Goal: Task Accomplishment & Management: Manage account settings

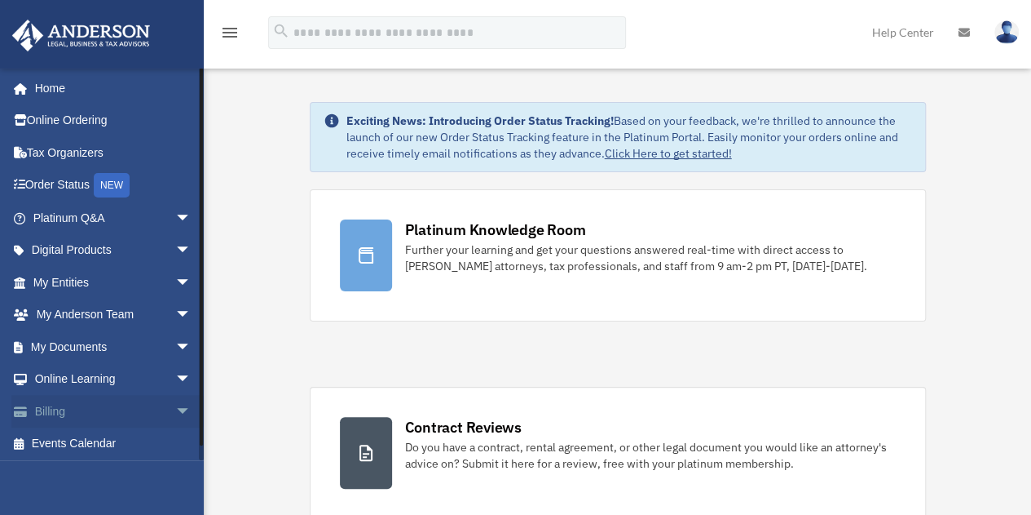
click at [175, 415] on span "arrow_drop_down" at bounding box center [191, 411] width 33 height 33
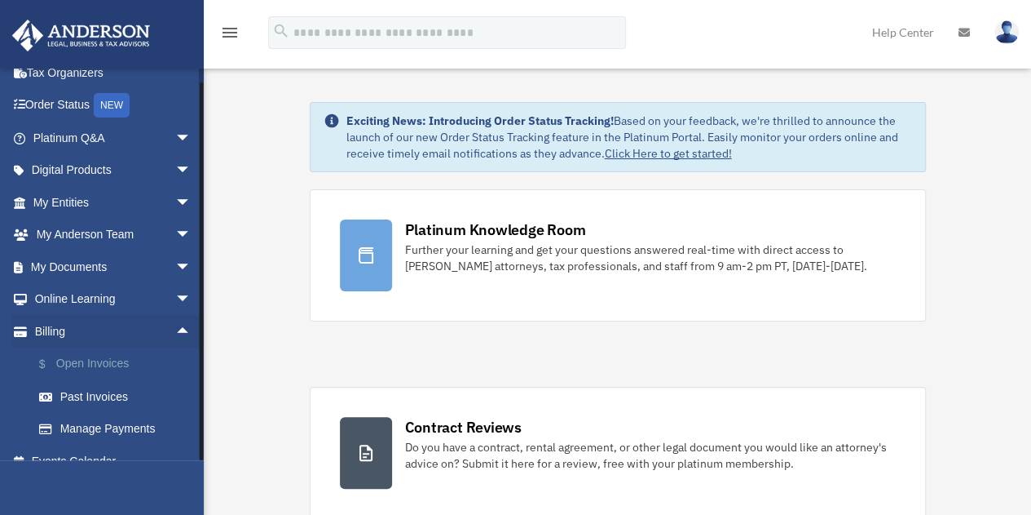
scroll to position [99, 0]
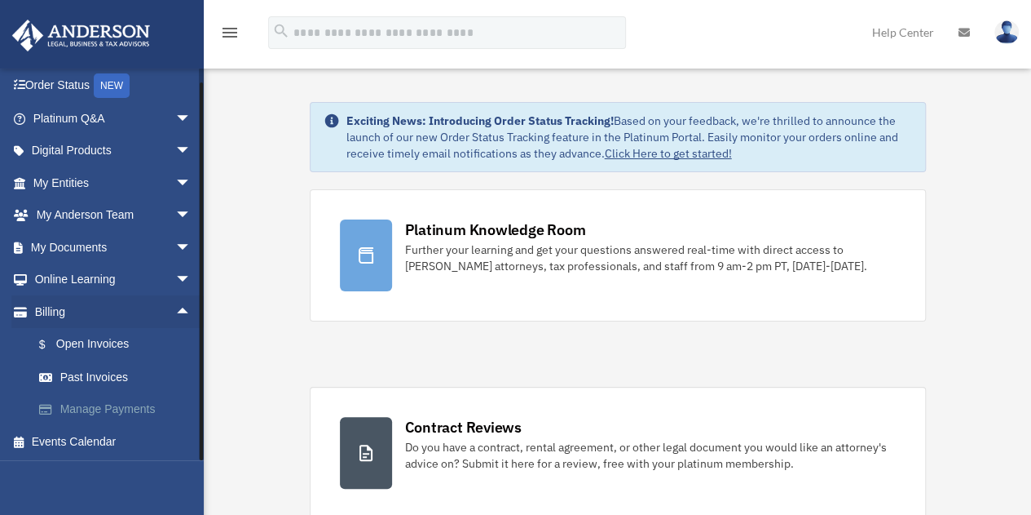
click at [129, 411] on link "Manage Payments" at bounding box center [119, 409] width 193 height 33
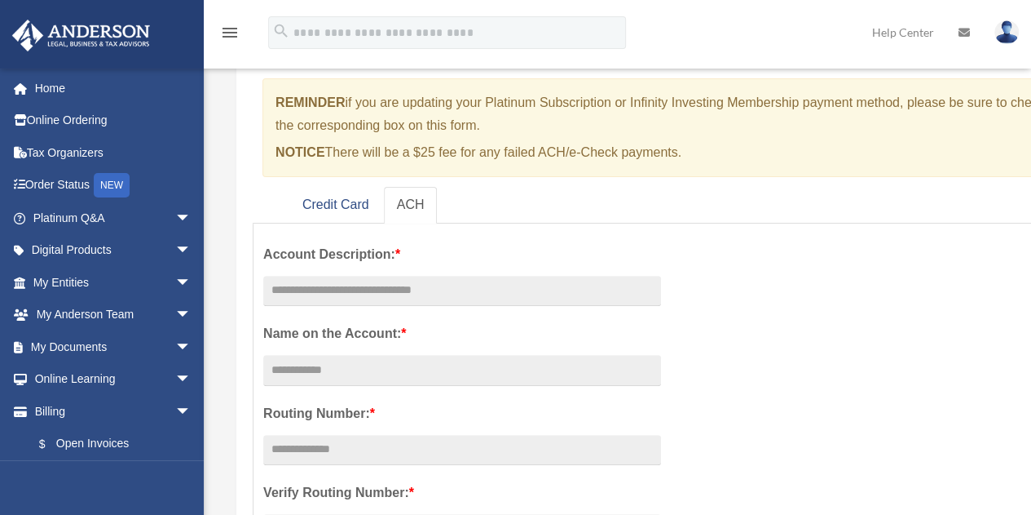
scroll to position [196, 0]
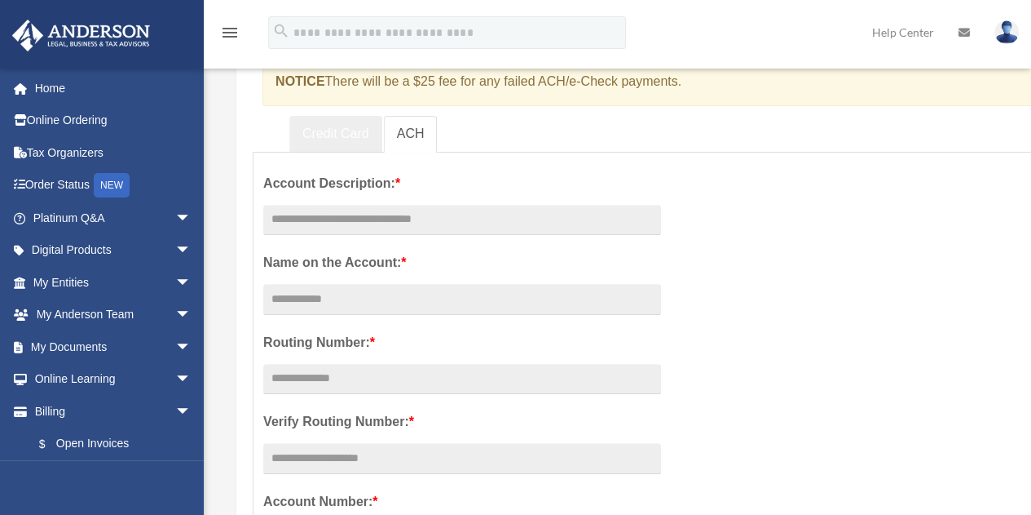
click at [324, 139] on link "Credit Card" at bounding box center [335, 134] width 93 height 37
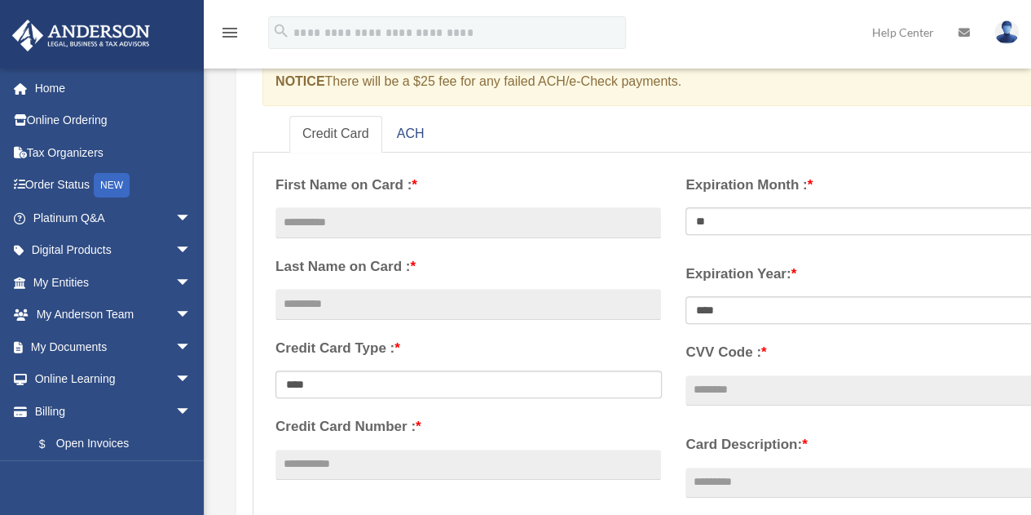
scroll to position [0, 0]
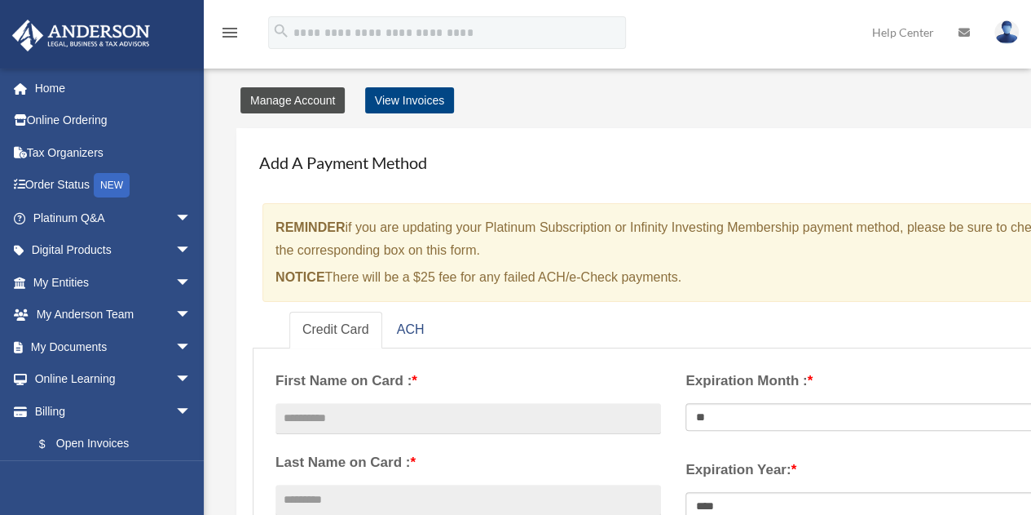
click at [263, 101] on link "Manage Account" at bounding box center [293, 100] width 104 height 26
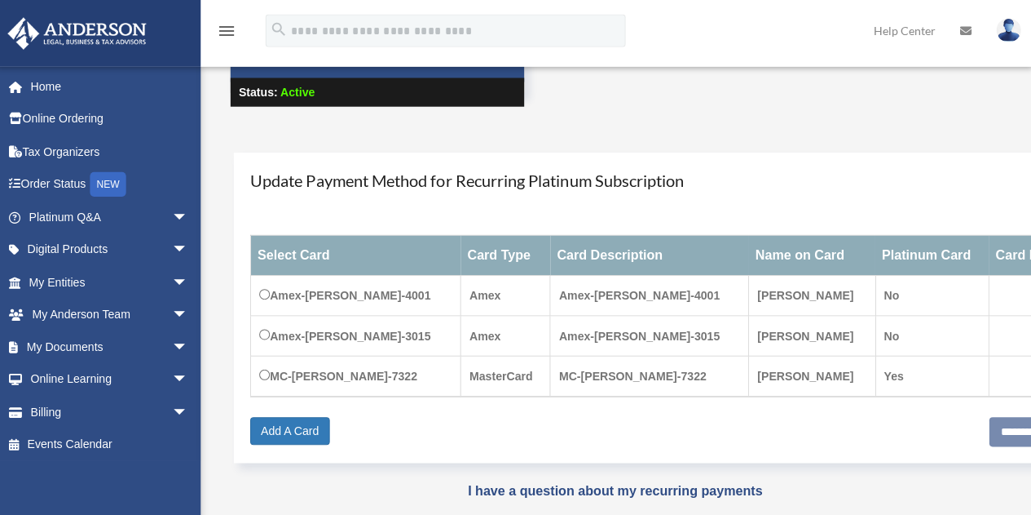
scroll to position [104, 0]
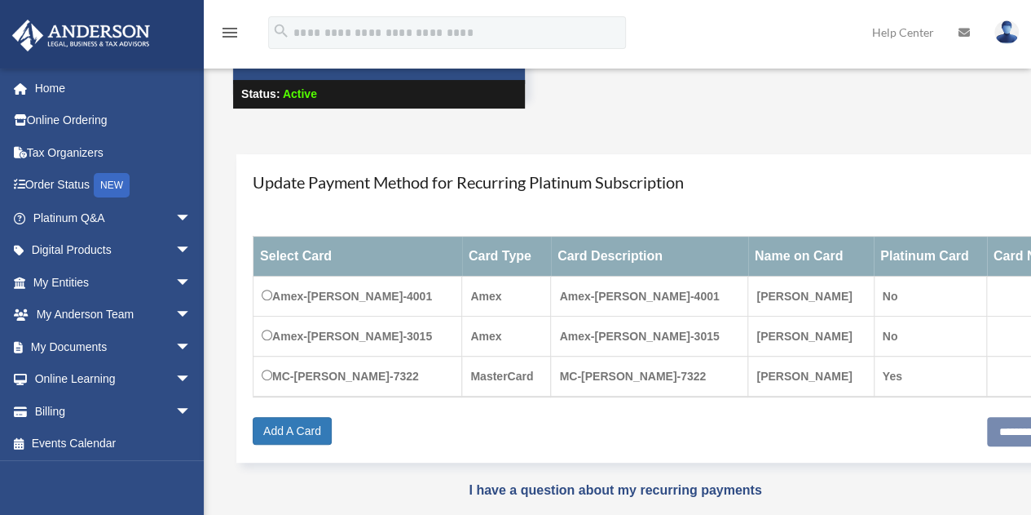
click at [674, 379] on td "MC-mark-etwaru-7322" at bounding box center [649, 376] width 197 height 41
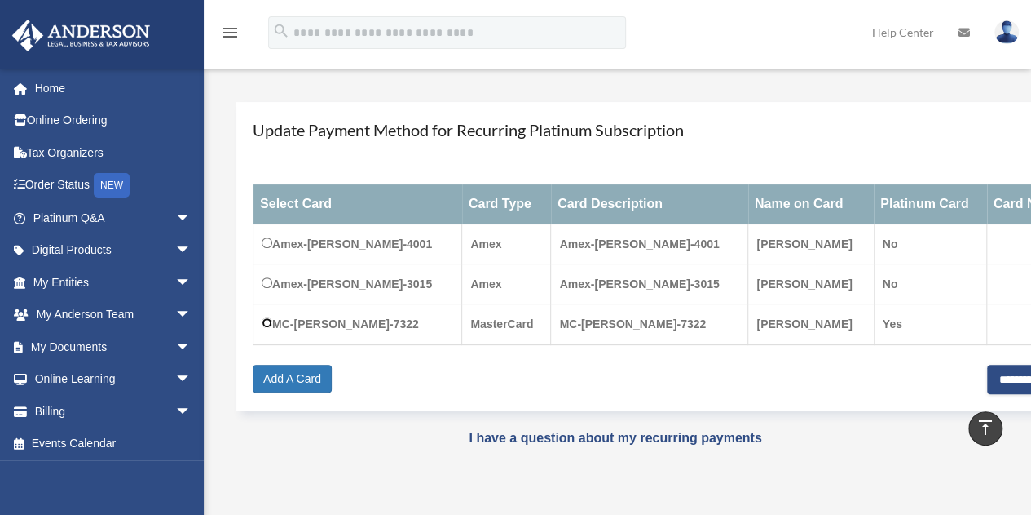
scroll to position [169, 0]
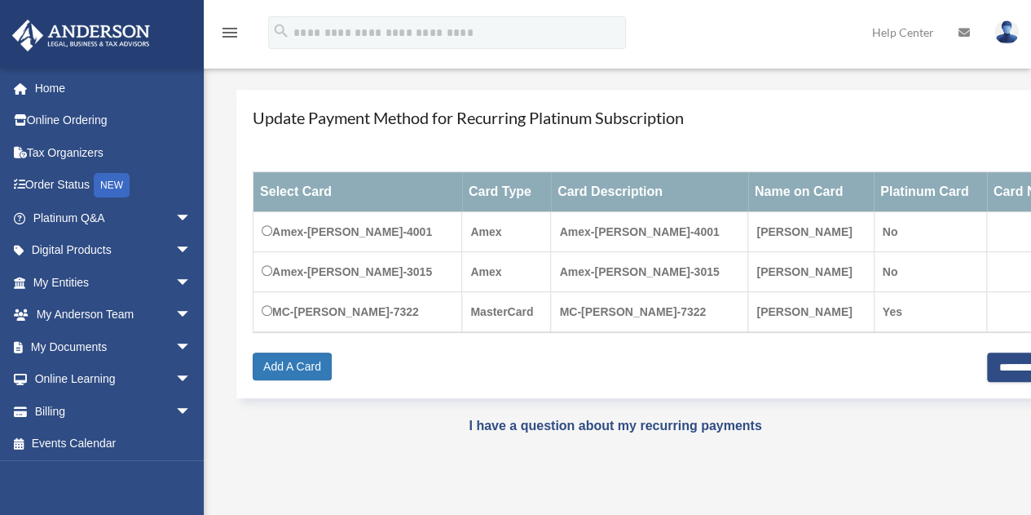
click at [364, 318] on td "MC-[PERSON_NAME]-7322" at bounding box center [358, 312] width 209 height 41
click at [485, 340] on div "Select Card Card Type Card Description Name on Card Platinum Card Card Number A…" at bounding box center [674, 252] width 842 height 201
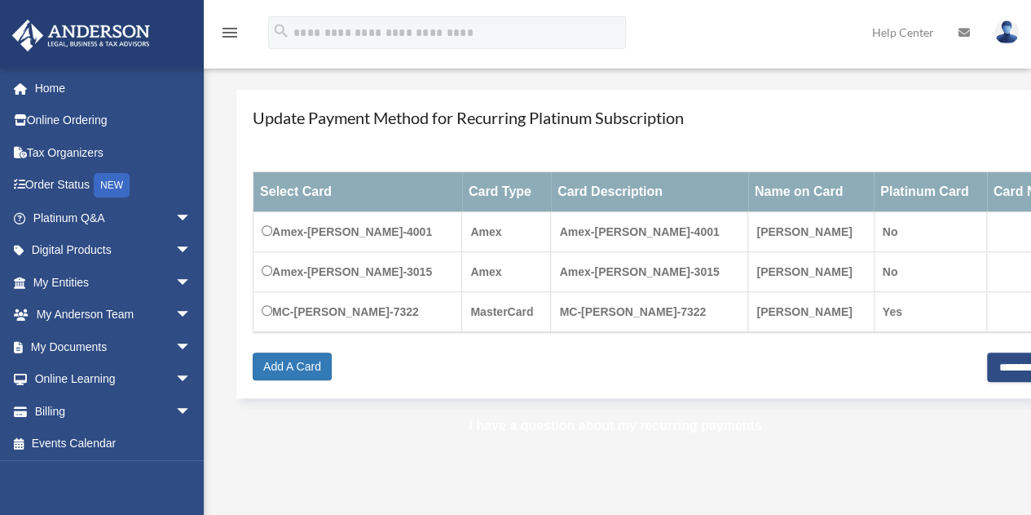
click at [610, 425] on link "I have a question about my recurring payments" at bounding box center [615, 425] width 293 height 14
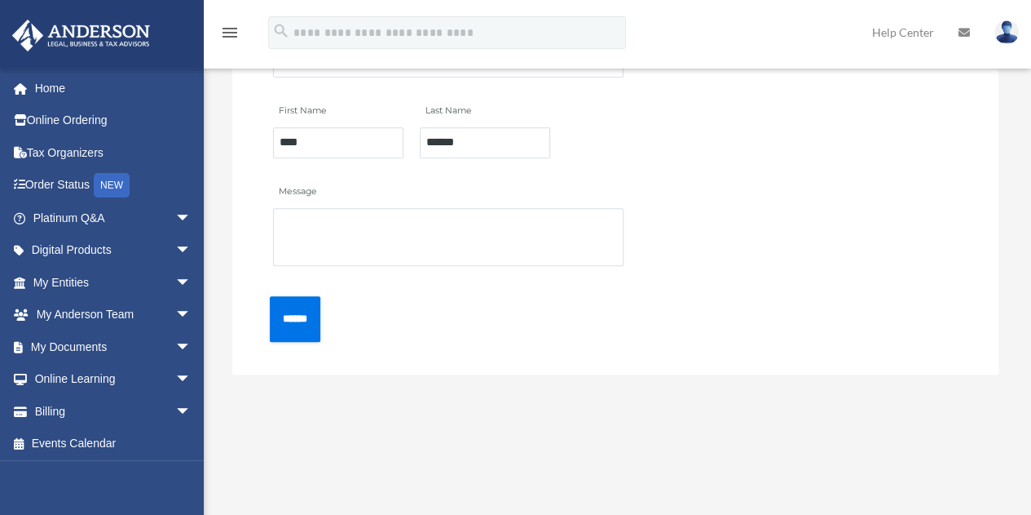
scroll to position [344, 0]
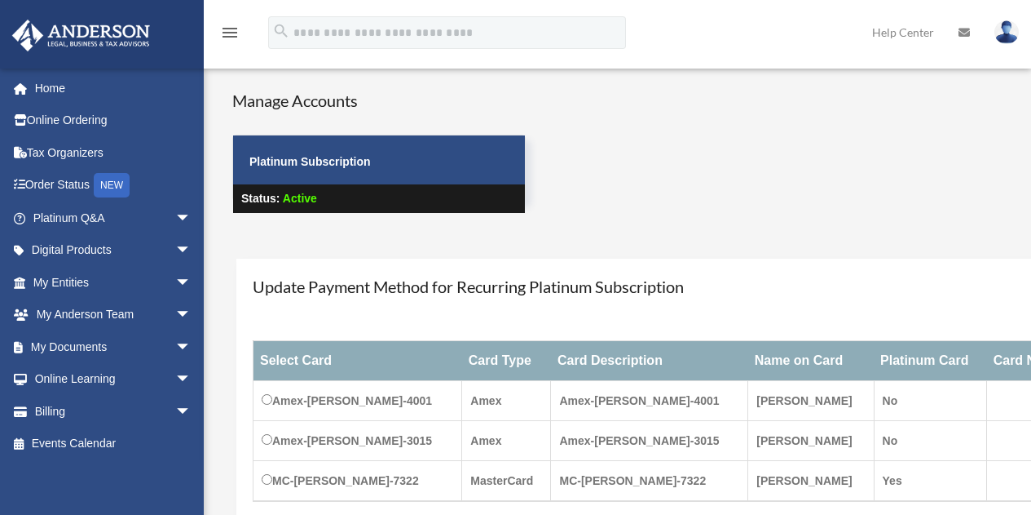
scroll to position [169, 0]
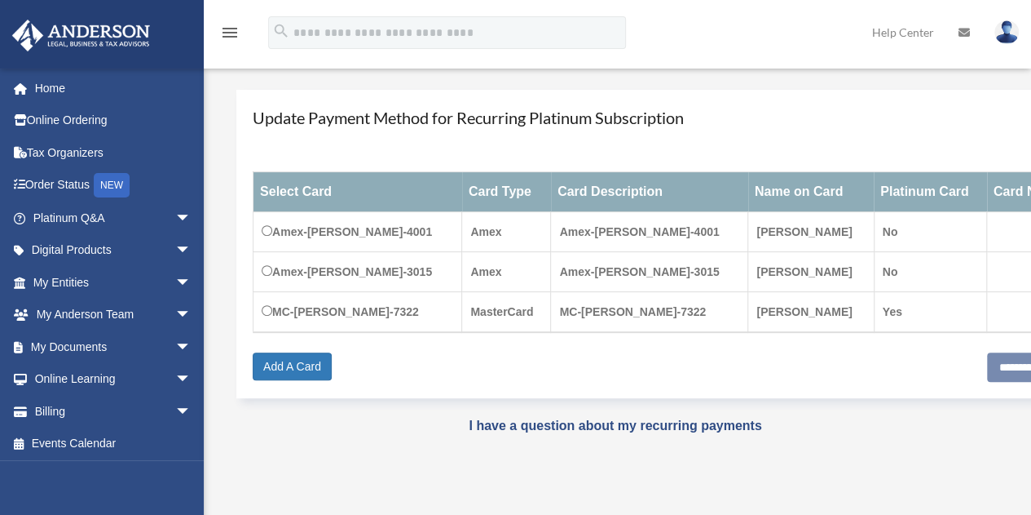
scroll to position [169, 0]
click at [1014, 279] on td at bounding box center [1040, 272] width 107 height 40
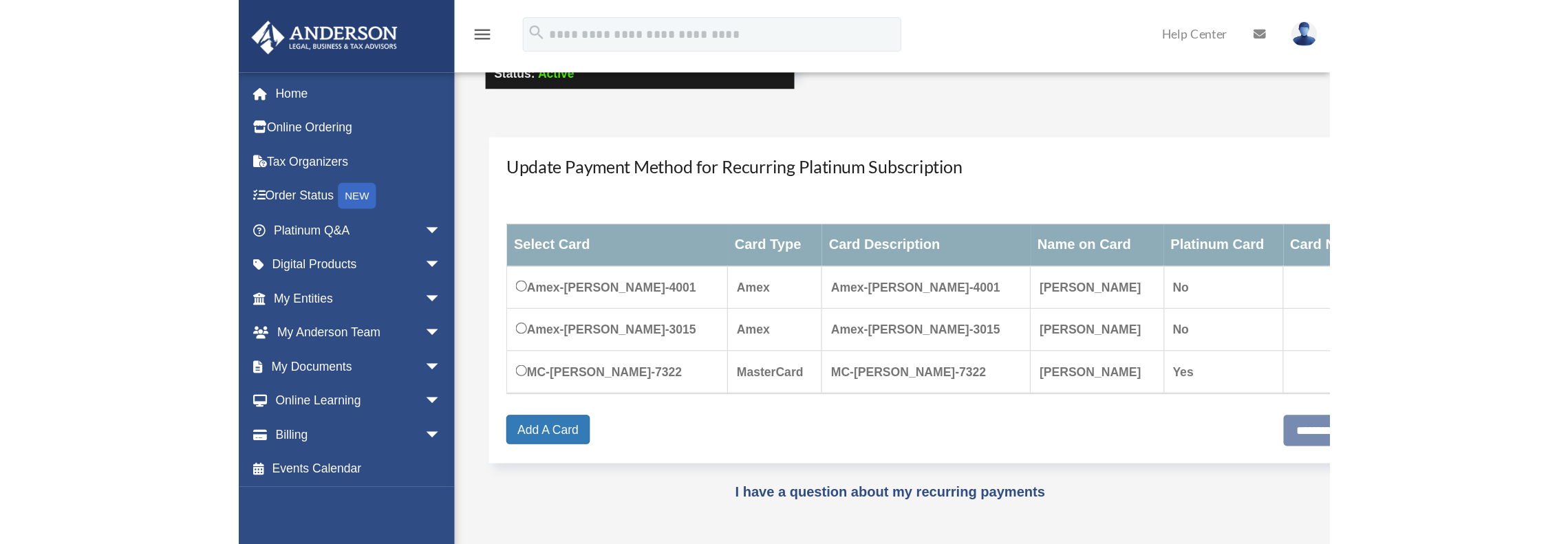
scroll to position [136, 0]
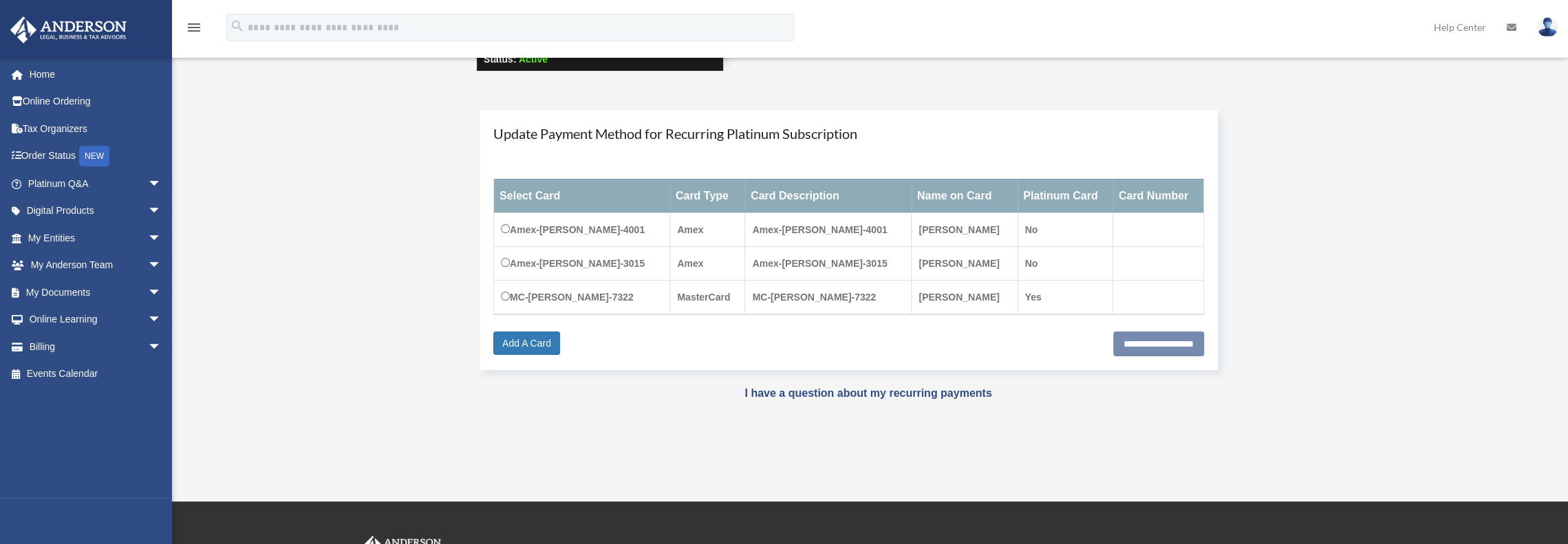
click at [870, 236] on td at bounding box center [1158, 229] width 90 height 34
click at [870, 288] on td "[PERSON_NAME]" at bounding box center [965, 297] width 106 height 35
click at [870, 290] on td "mark etwaru" at bounding box center [965, 297] width 106 height 35
drag, startPoint x: 774, startPoint y: 300, endPoint x: 929, endPoint y: 305, distance: 155.1
click at [870, 305] on tr "MC-mark-etwaru-7322 MasterCard MC-mark-etwaru-7322 mark etwaru Yes" at bounding box center [848, 297] width 710 height 35
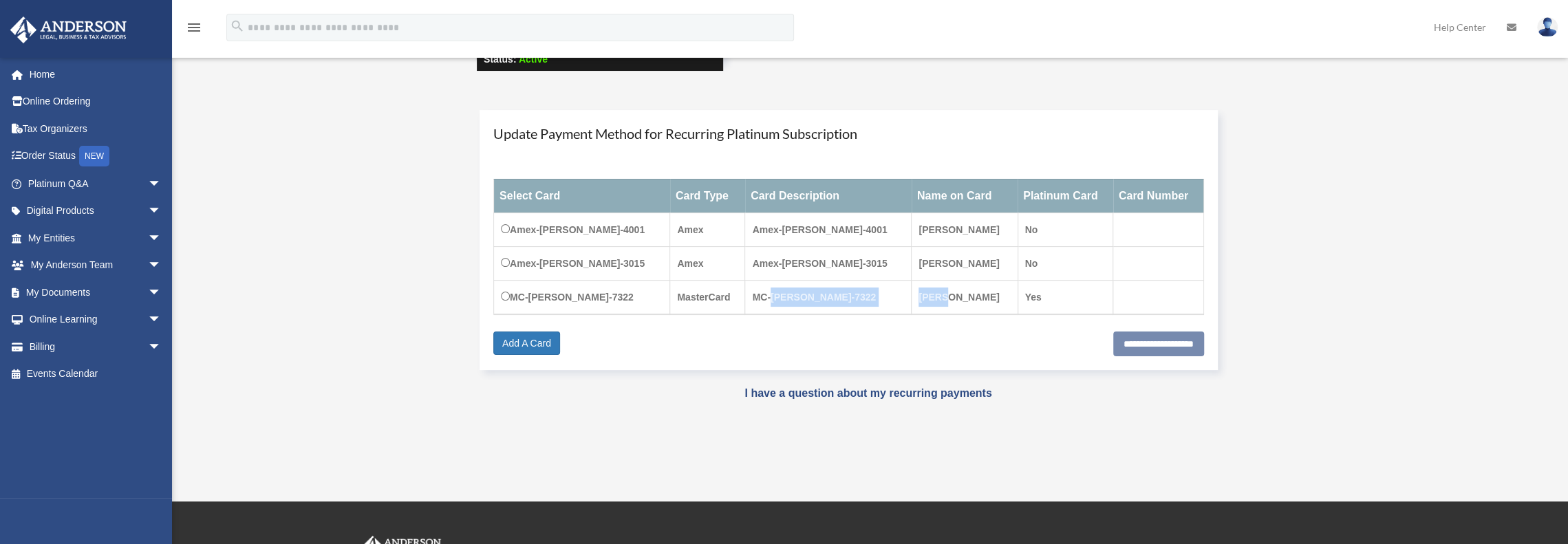
click at [870, 305] on td "mark etwaru" at bounding box center [965, 297] width 106 height 35
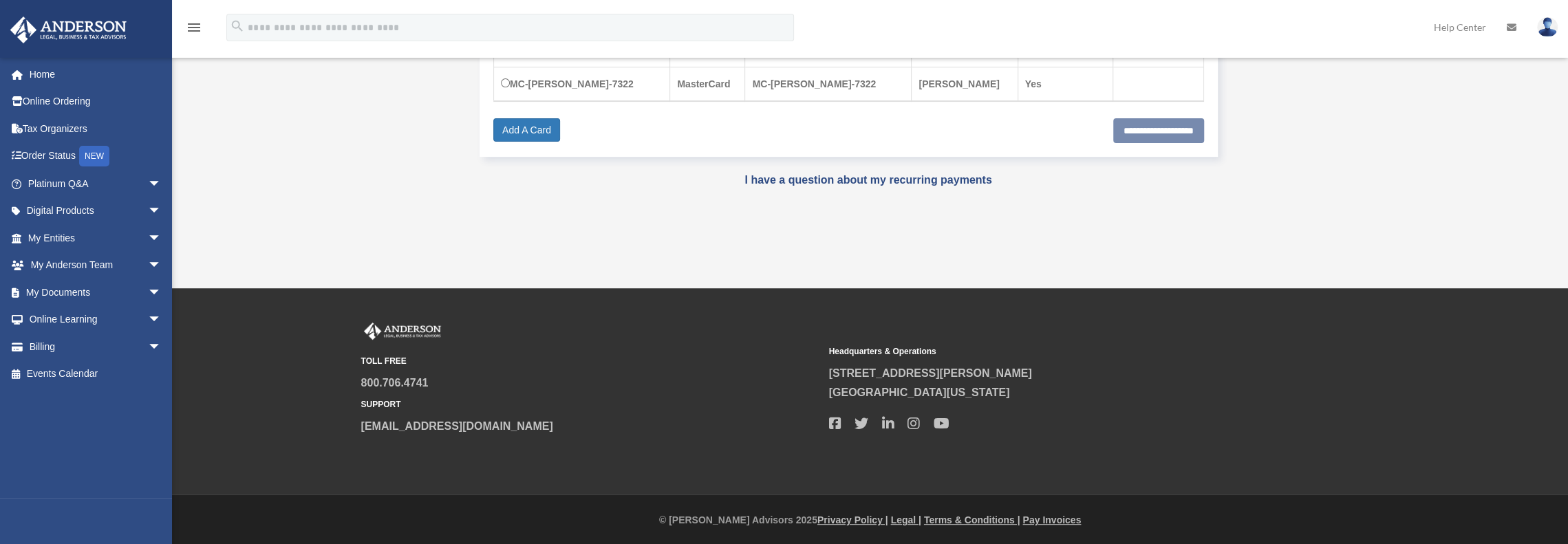
scroll to position [74, 0]
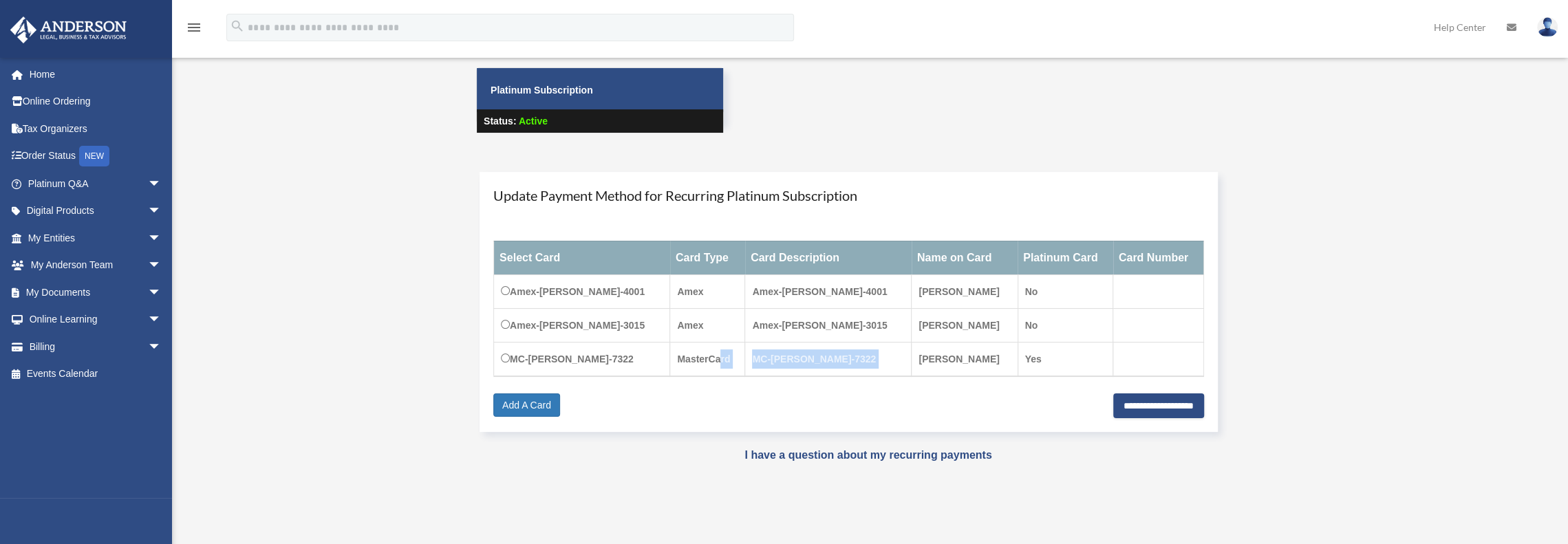
drag, startPoint x: 709, startPoint y: 357, endPoint x: 905, endPoint y: 342, distance: 196.6
click at [870, 342] on tr "MC-mark-etwaru-7322 MasterCard MC-mark-etwaru-7322 mark etwaru Yes" at bounding box center [848, 358] width 710 height 35
click at [870, 342] on td "mark etwaru" at bounding box center [965, 358] width 106 height 35
click at [516, 357] on td "MC-mark-etwaru-7322" at bounding box center [581, 358] width 176 height 35
drag, startPoint x: 512, startPoint y: 358, endPoint x: 878, endPoint y: 353, distance: 366.0
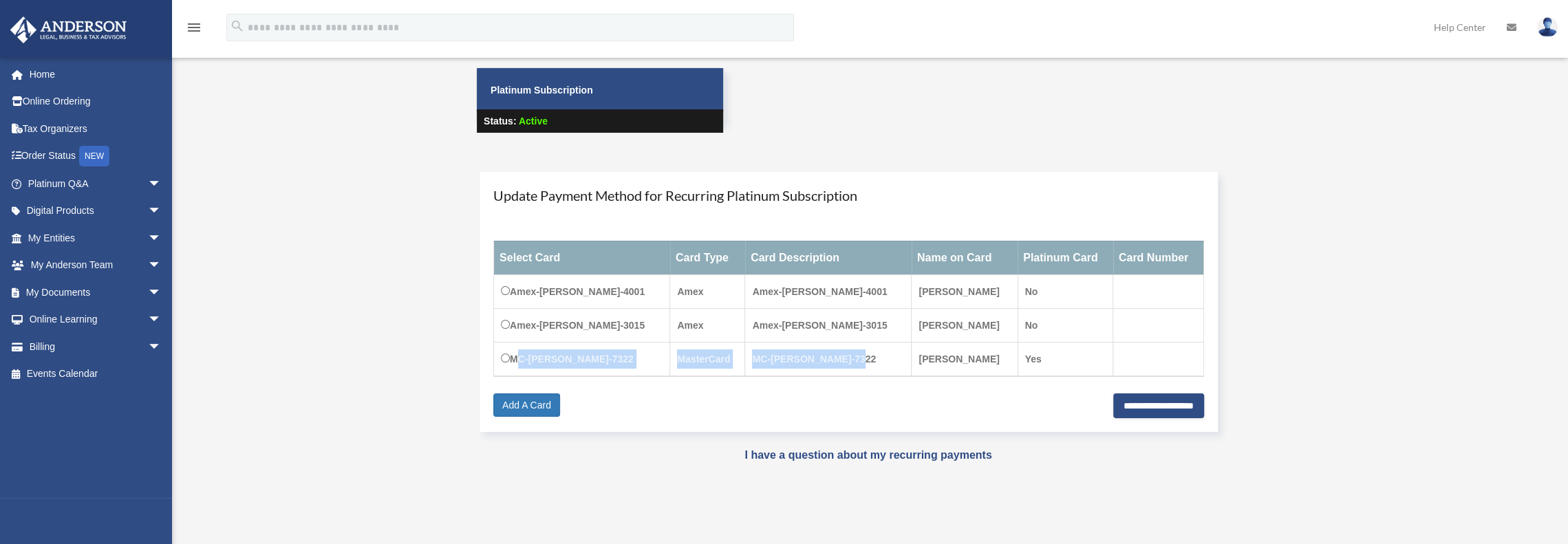
click at [870, 353] on tr "MC-mark-etwaru-7322 MasterCard MC-mark-etwaru-7322 mark etwaru Yes" at bounding box center [848, 358] width 710 height 35
click at [870, 353] on td "MC-mark-etwaru-7322" at bounding box center [828, 358] width 166 height 35
click at [852, 326] on td "Amex-mark-etwaru-3015" at bounding box center [828, 325] width 166 height 34
click at [870, 304] on td "Amex-Mark-Etwaru-4001" at bounding box center [828, 291] width 166 height 34
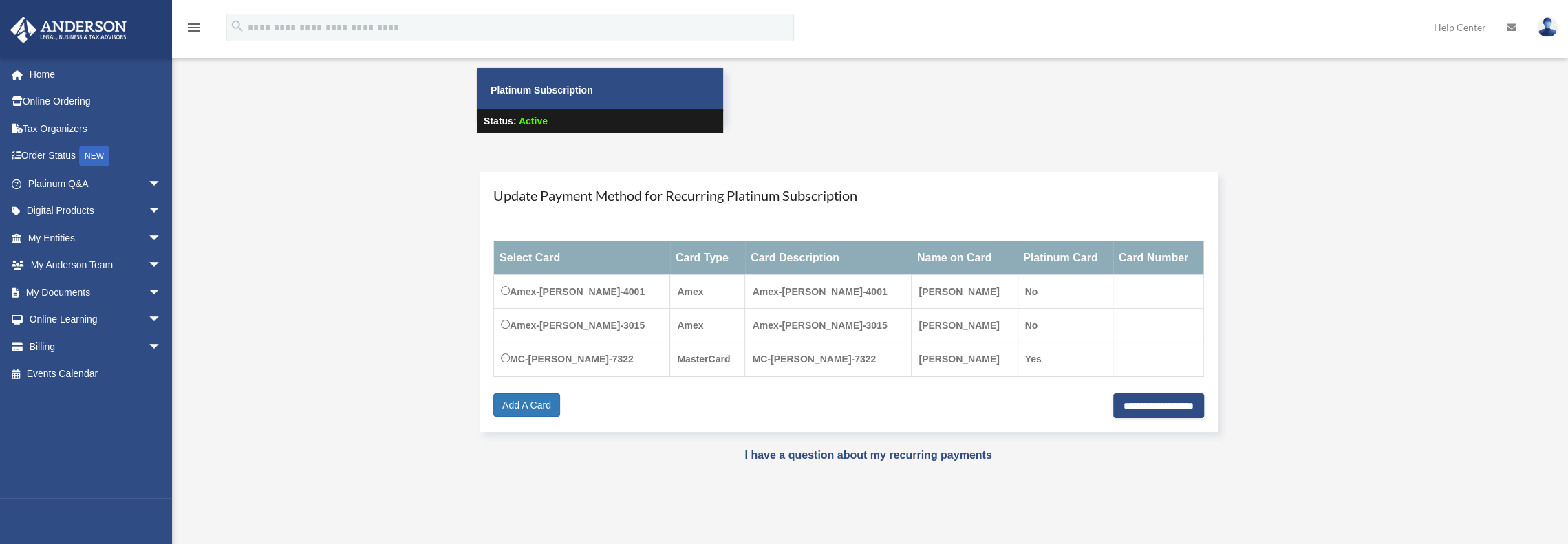
click at [646, 267] on th "Select Card" at bounding box center [581, 257] width 176 height 34
click at [487, 300] on div "Update Payment Method for Recurring Platinum Subscription Select Card Card Type…" at bounding box center [848, 302] width 738 height 260
click at [870, 407] on input "**********" at bounding box center [1159, 405] width 91 height 24
type input "**********"
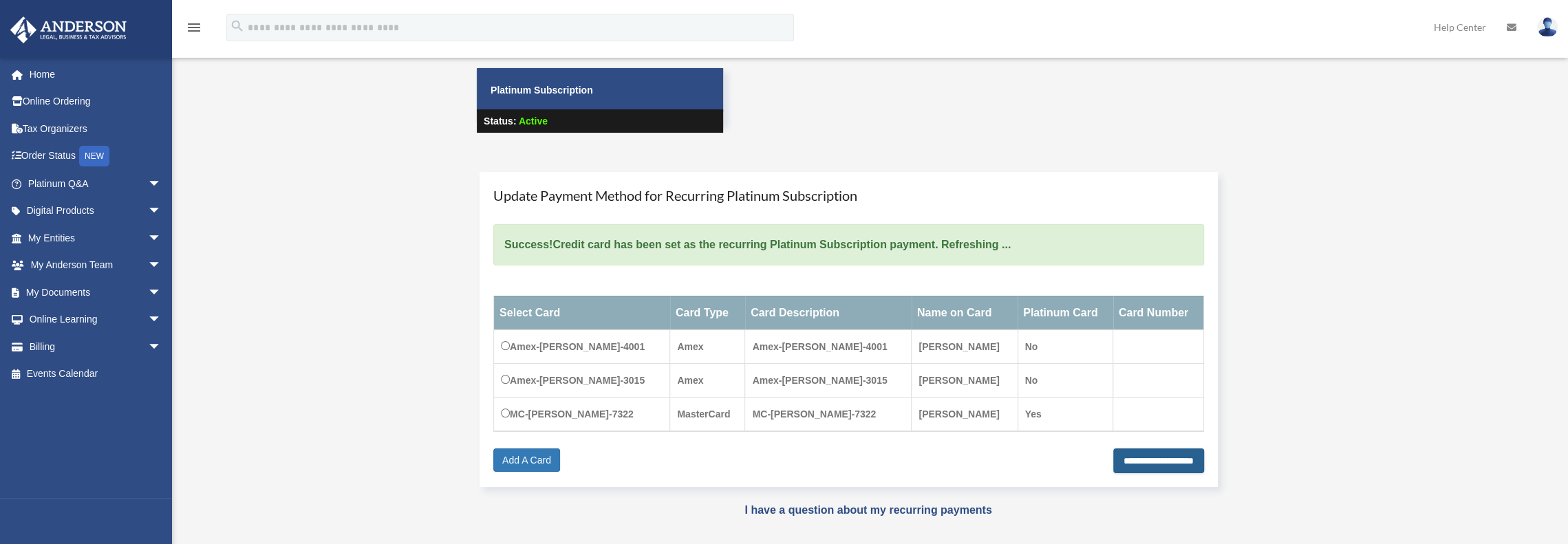
scroll to position [143, 0]
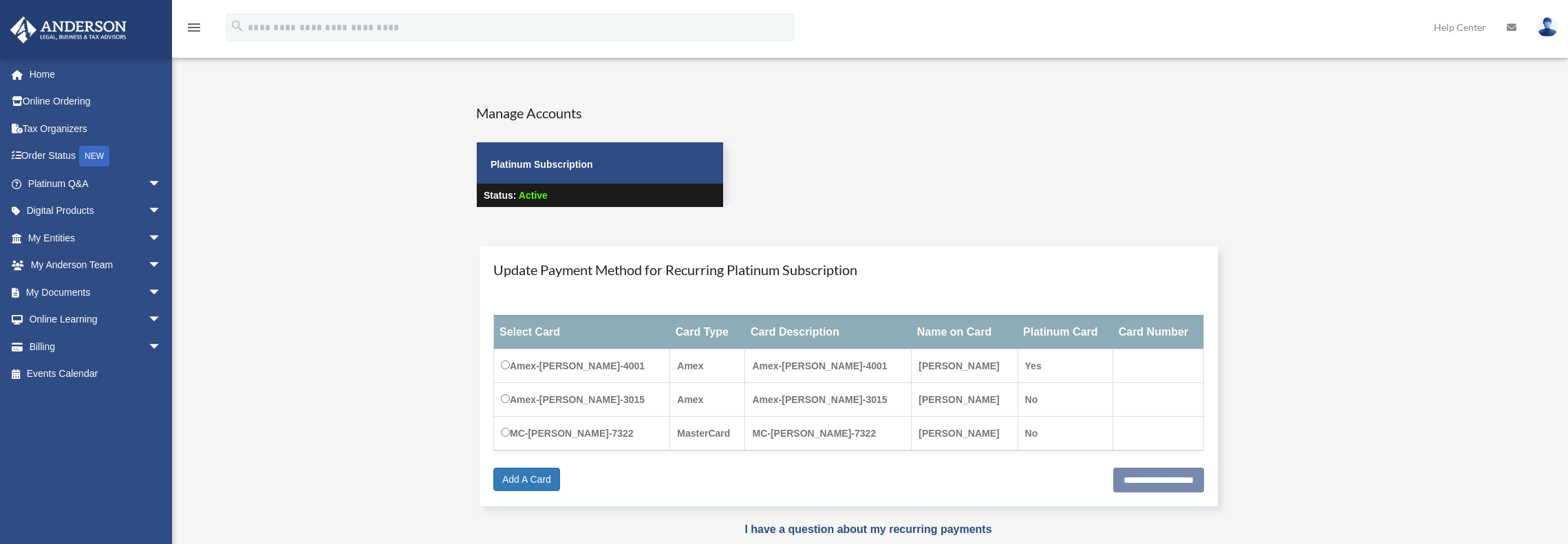
scroll to position [143, 0]
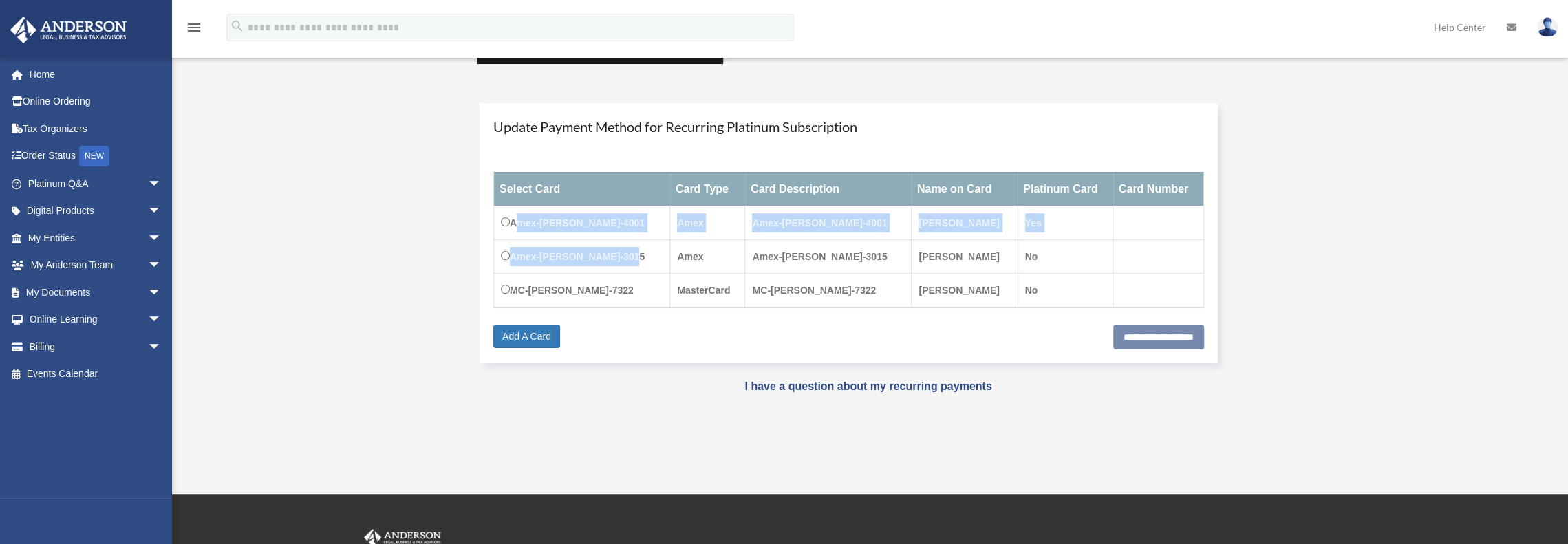
drag, startPoint x: 512, startPoint y: 222, endPoint x: 654, endPoint y: 267, distance: 149.0
click at [654, 267] on tbody "Amex-Mark-Etwaru-4001 Amex Amex-Mark-Etwaru-4001 Mark Etwaru Yes Amex-mark-etwa…" at bounding box center [848, 256] width 710 height 102
click at [654, 267] on td "Amex-mark-etwaru-3015" at bounding box center [581, 256] width 176 height 34
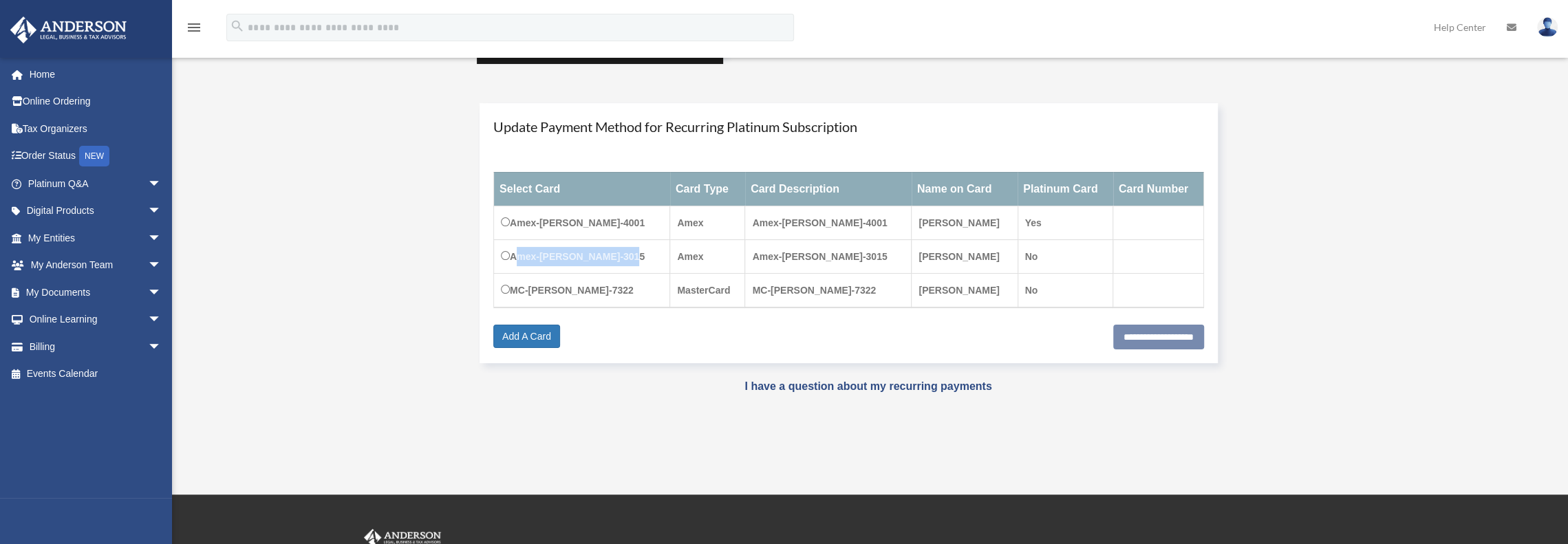
drag, startPoint x: 631, startPoint y: 259, endPoint x: 512, endPoint y: 263, distance: 119.1
click at [512, 263] on td "Amex-mark-etwaru-3015" at bounding box center [581, 256] width 176 height 34
click at [83, 296] on link "My Documents arrow_drop_down" at bounding box center [95, 292] width 173 height 28
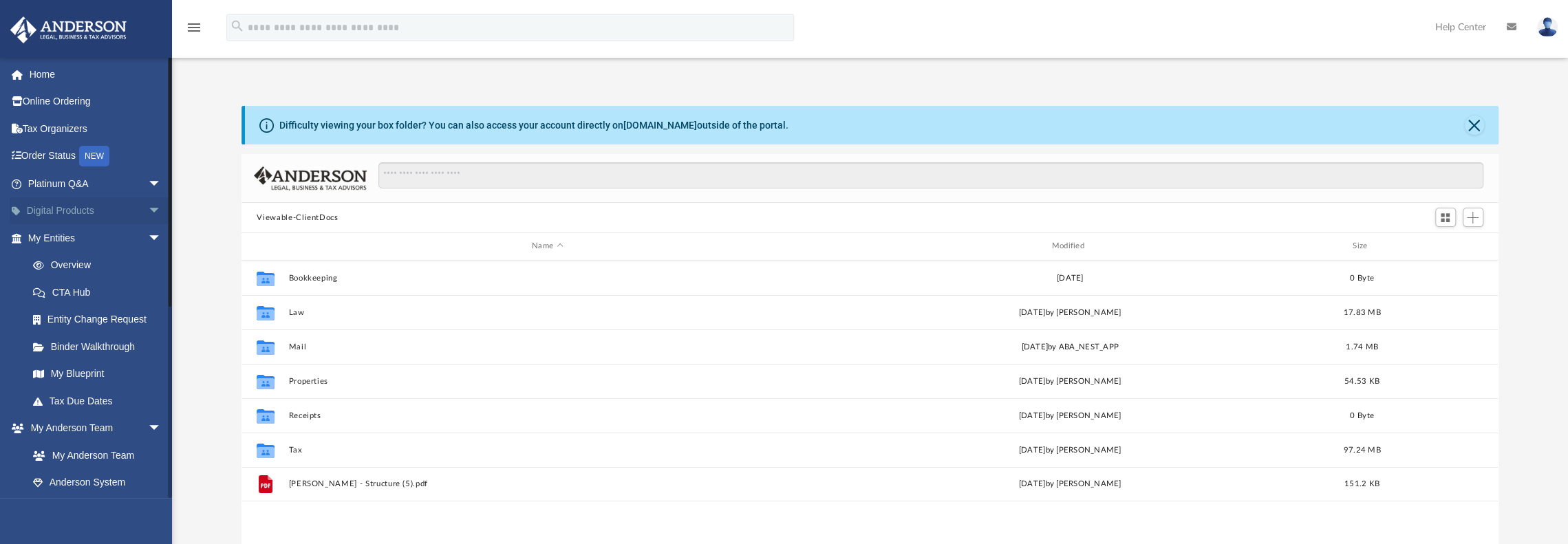
click at [148, 208] on span "arrow_drop_down" at bounding box center [161, 211] width 28 height 28
click at [148, 210] on span "arrow_drop_up" at bounding box center [161, 211] width 28 height 28
click at [86, 399] on link "Tax Due Dates" at bounding box center [100, 401] width 163 height 28
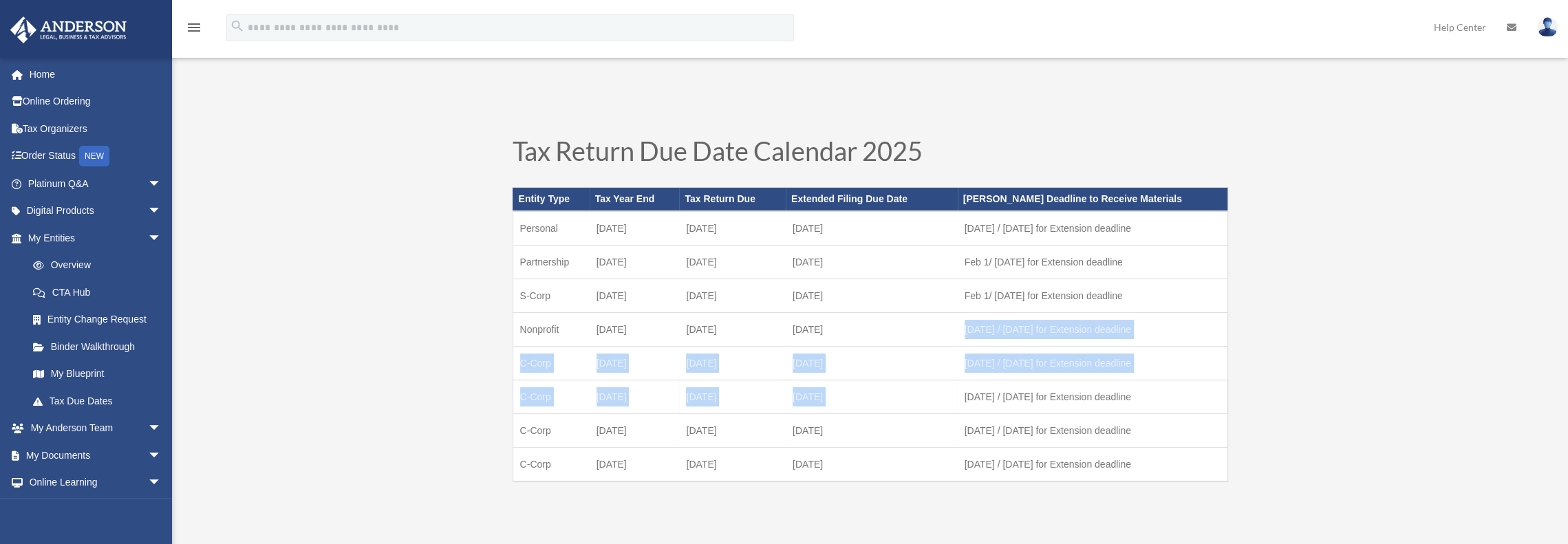
click at [965, 390] on tbody "Personal [DATE] [DATE] October [DATE] 1 / [DATE] for Extension deadline Partner…" at bounding box center [869, 346] width 715 height 270
click at [965, 385] on td "[DATE] / [DATE] for Extension deadline" at bounding box center [1093, 397] width 270 height 34
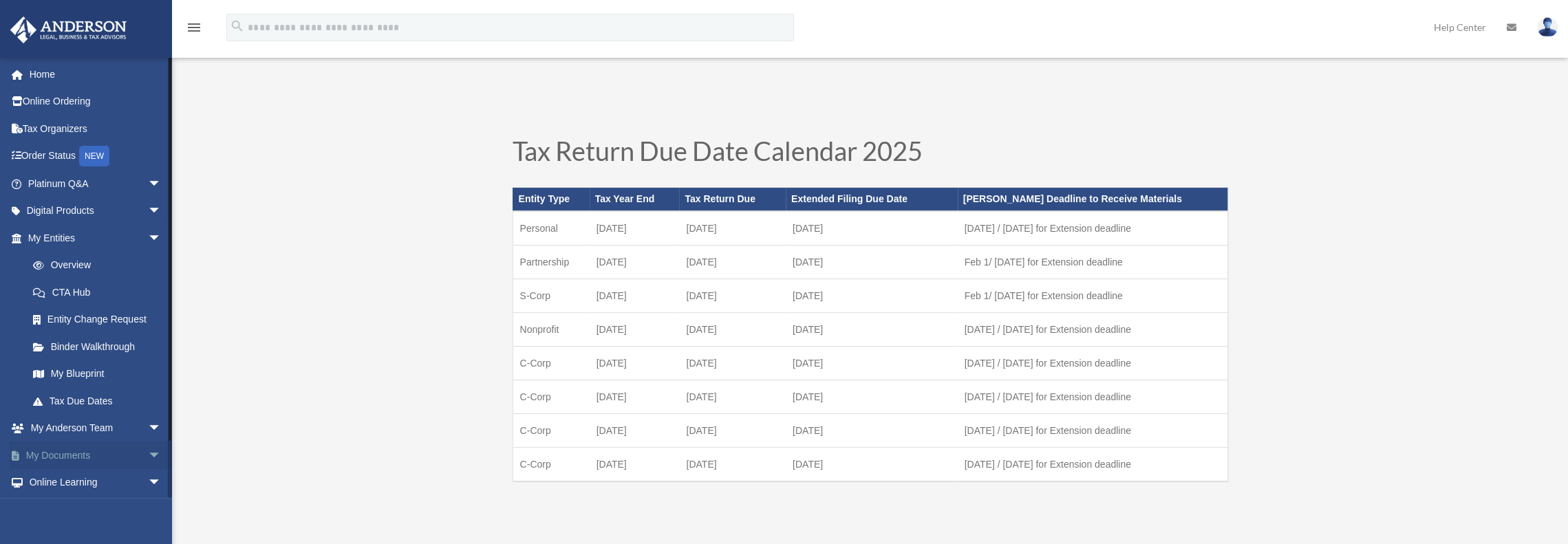
click at [83, 453] on link "My Documents arrow_drop_down" at bounding box center [95, 455] width 173 height 28
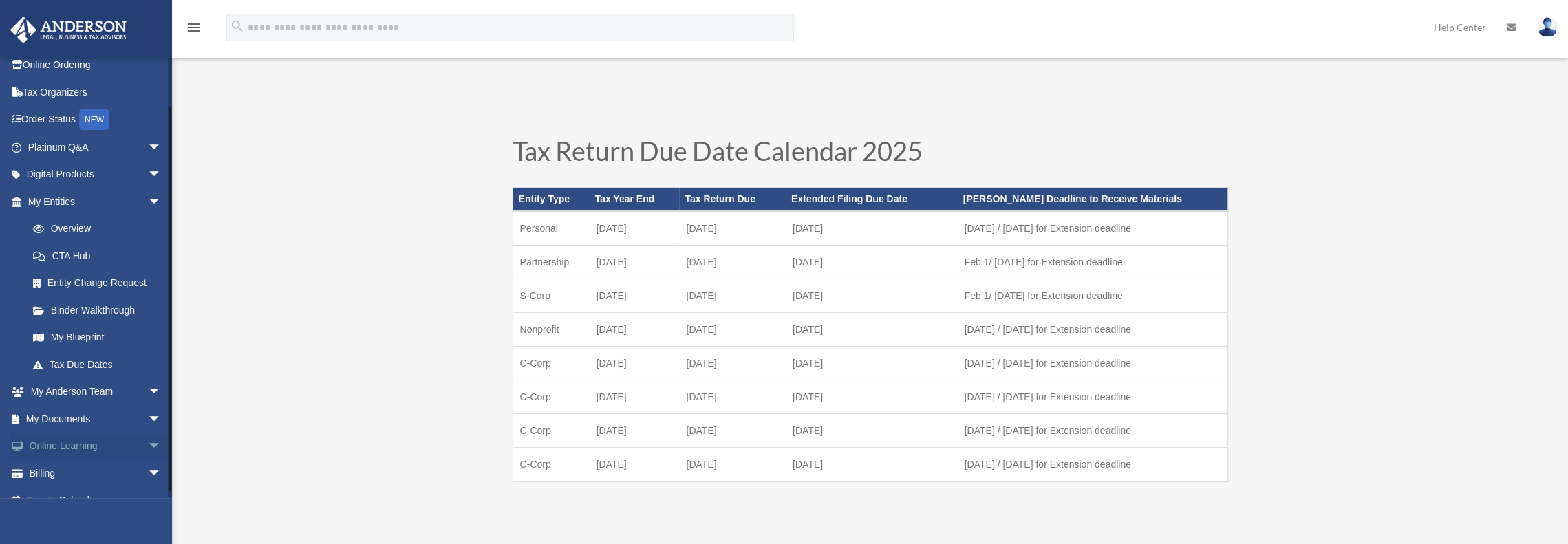
scroll to position [55, 0]
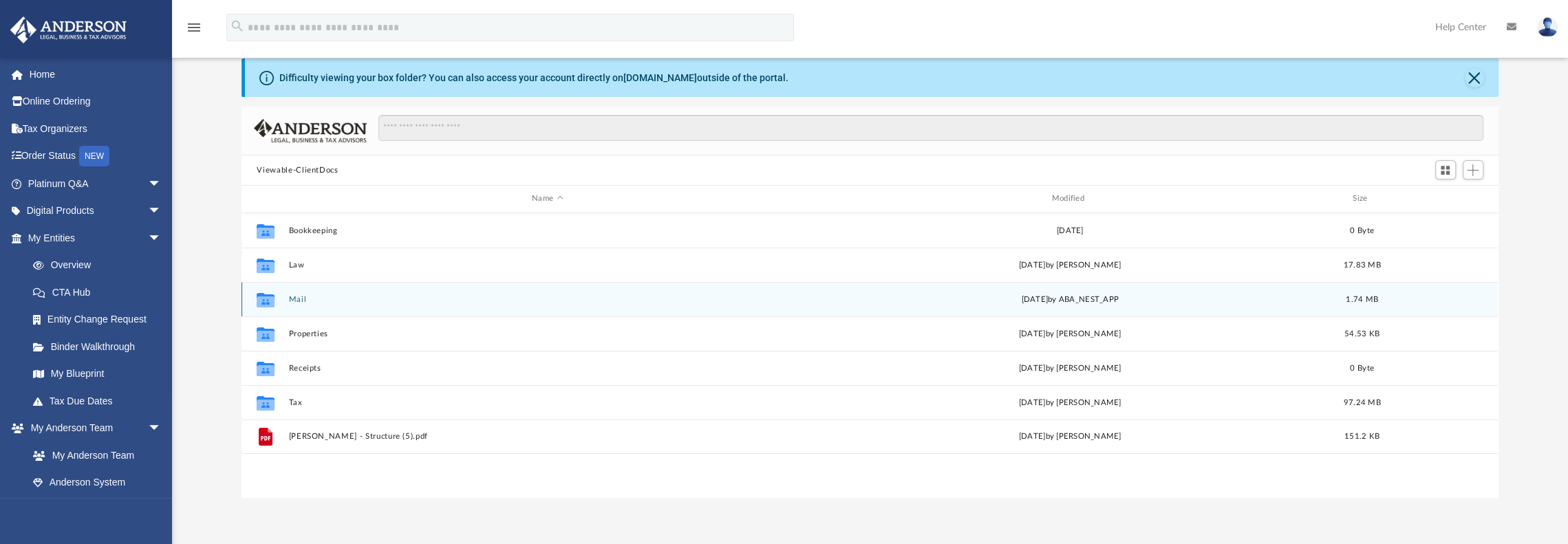
scroll to position [69, 0]
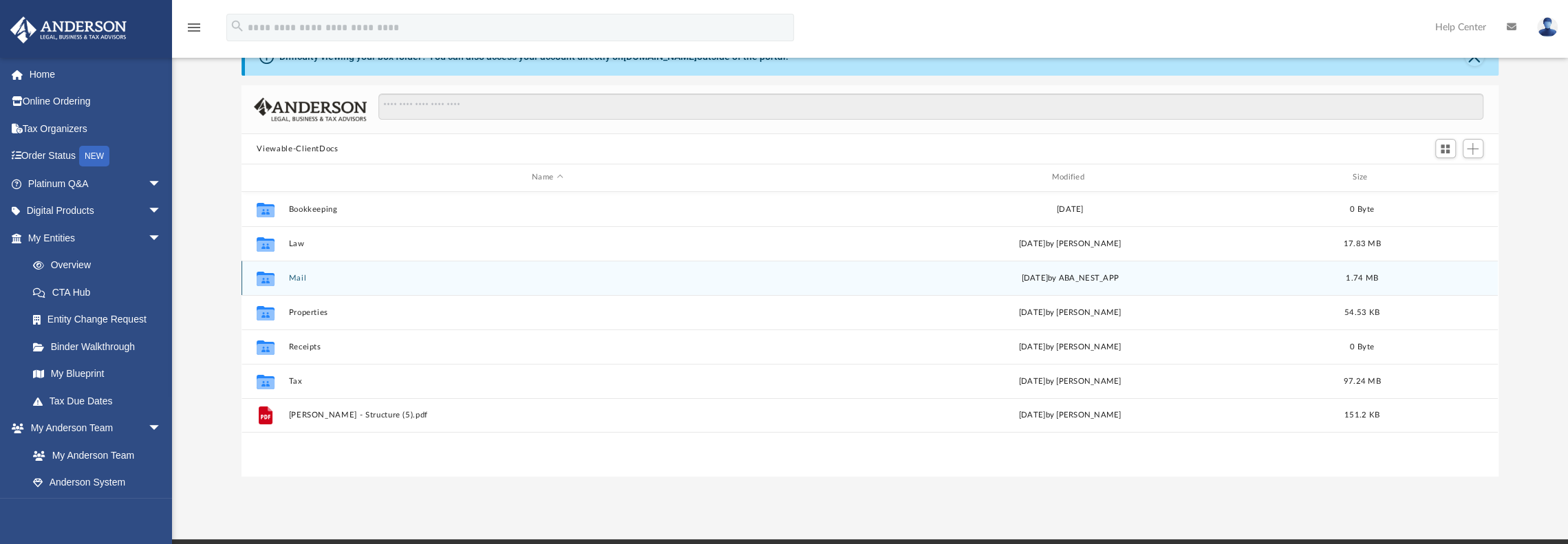
click at [300, 277] on button "Mail" at bounding box center [547, 278] width 516 height 9
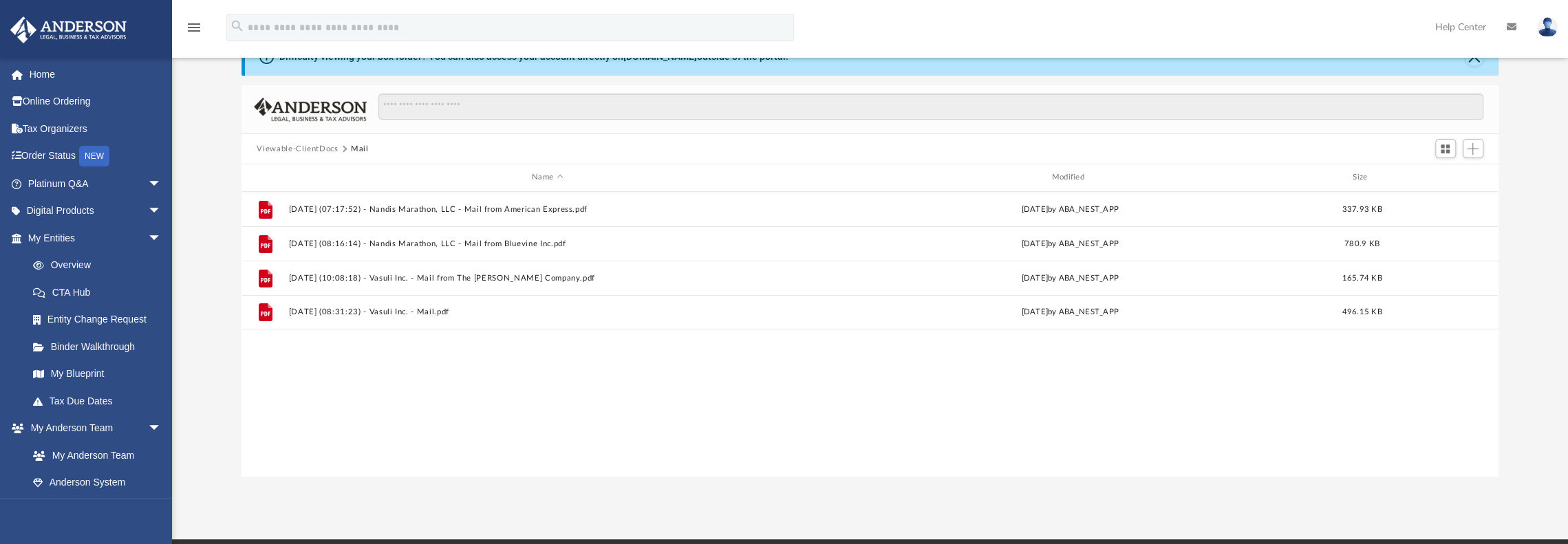
click at [581, 449] on div "File 2024.11.22 (07:17:52) - Nandis Marathon, LLC - Mail from American Express.…" at bounding box center [869, 334] width 1257 height 285
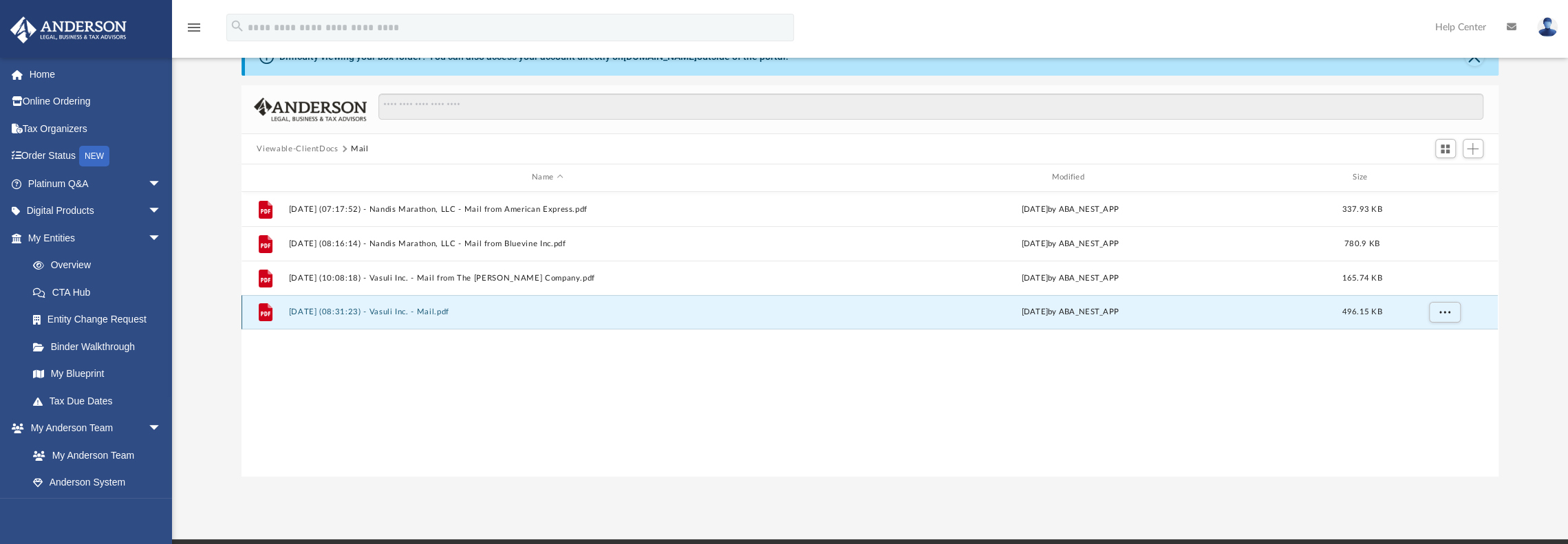
click at [356, 313] on button "2025.09.26 (08:31:23) - Vasuli Inc. - Mail.pdf" at bounding box center [547, 311] width 516 height 9
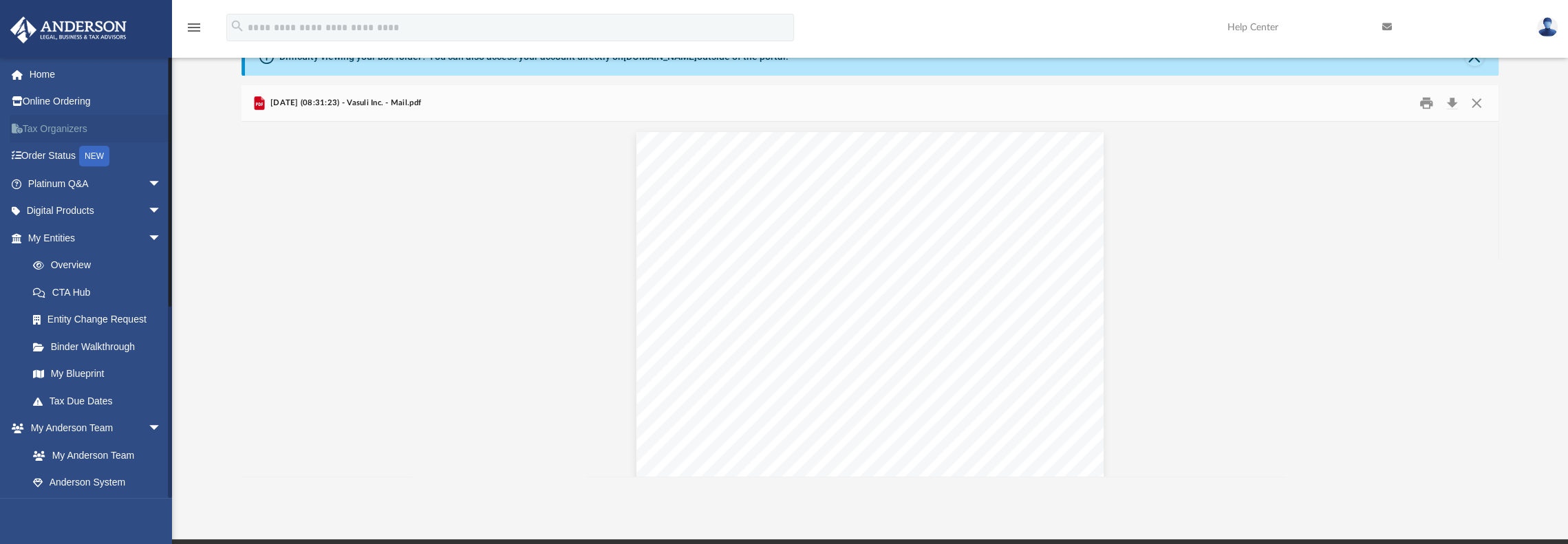
scroll to position [0, 0]
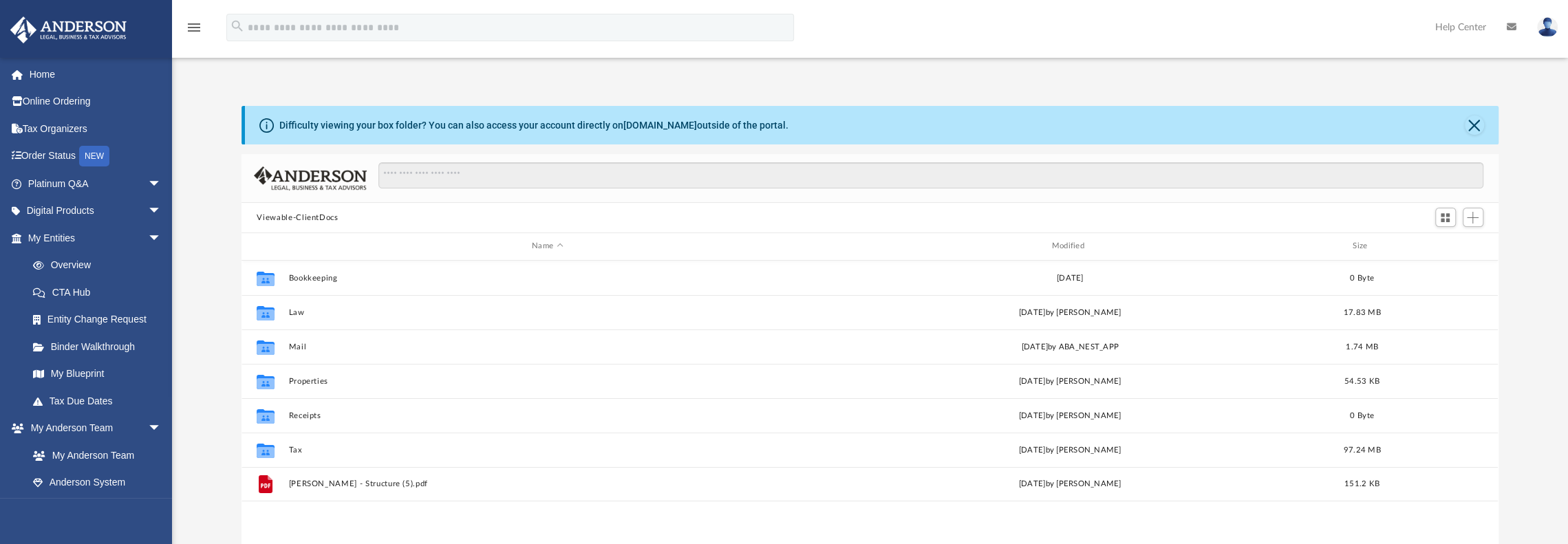
scroll to position [302, 1246]
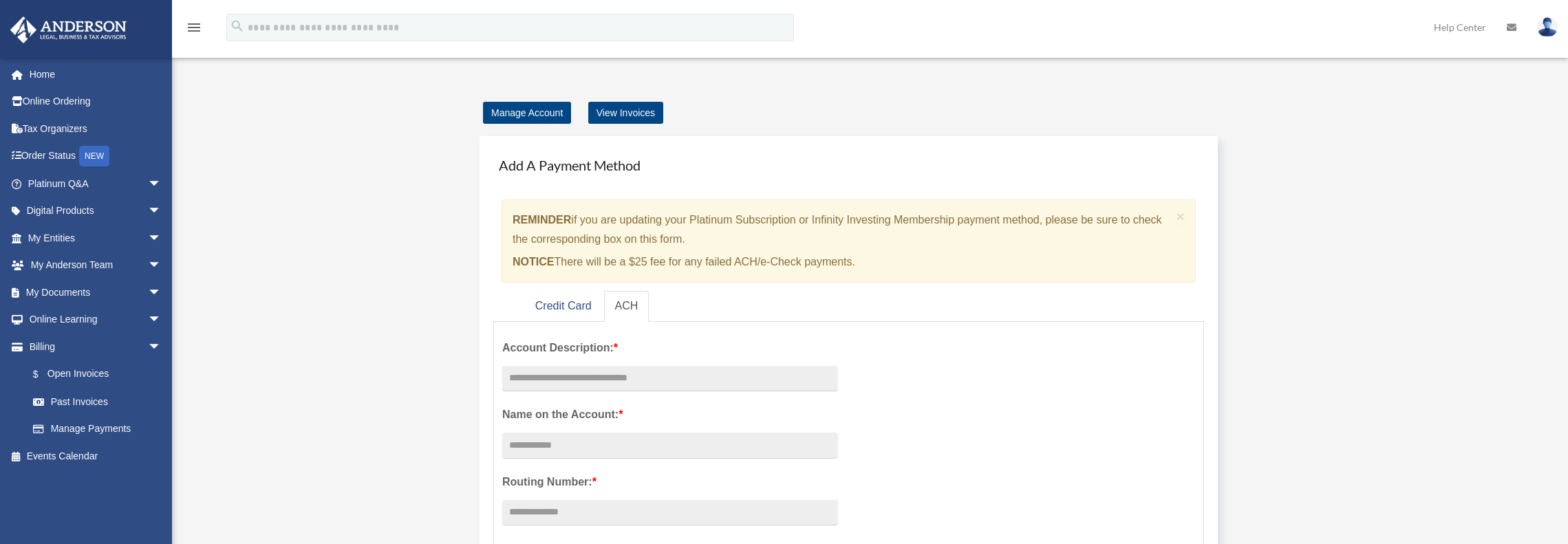
scroll to position [28, 0]
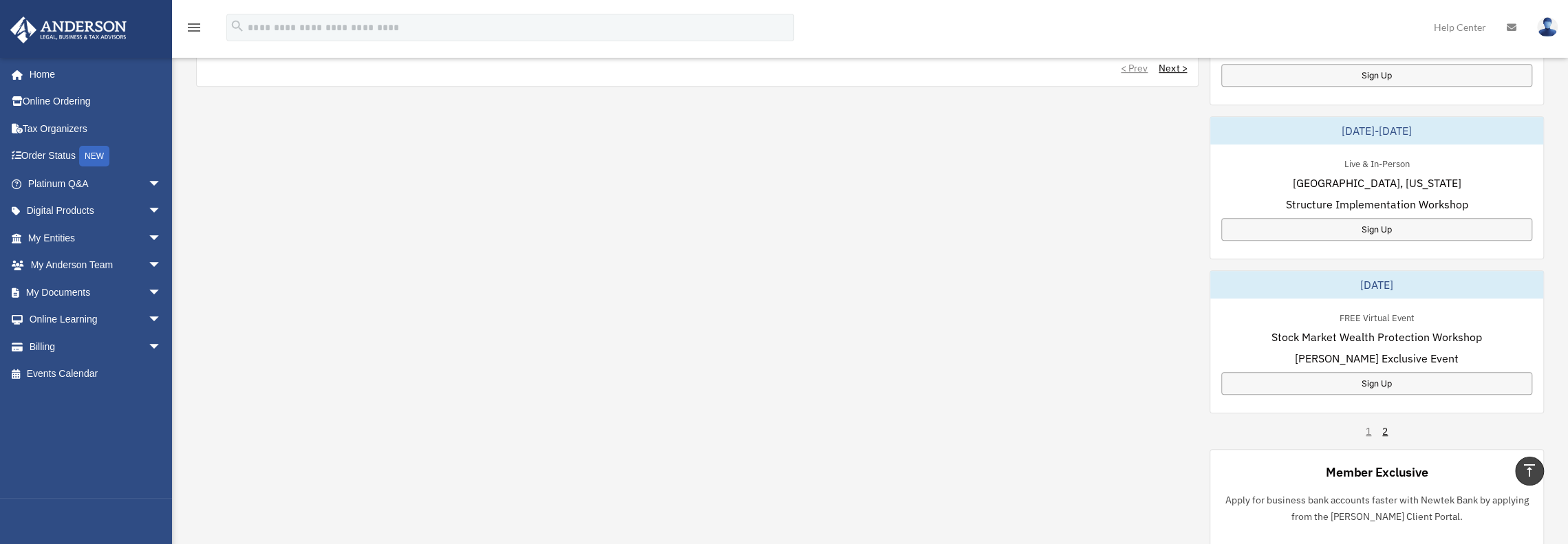
scroll to position [784, 0]
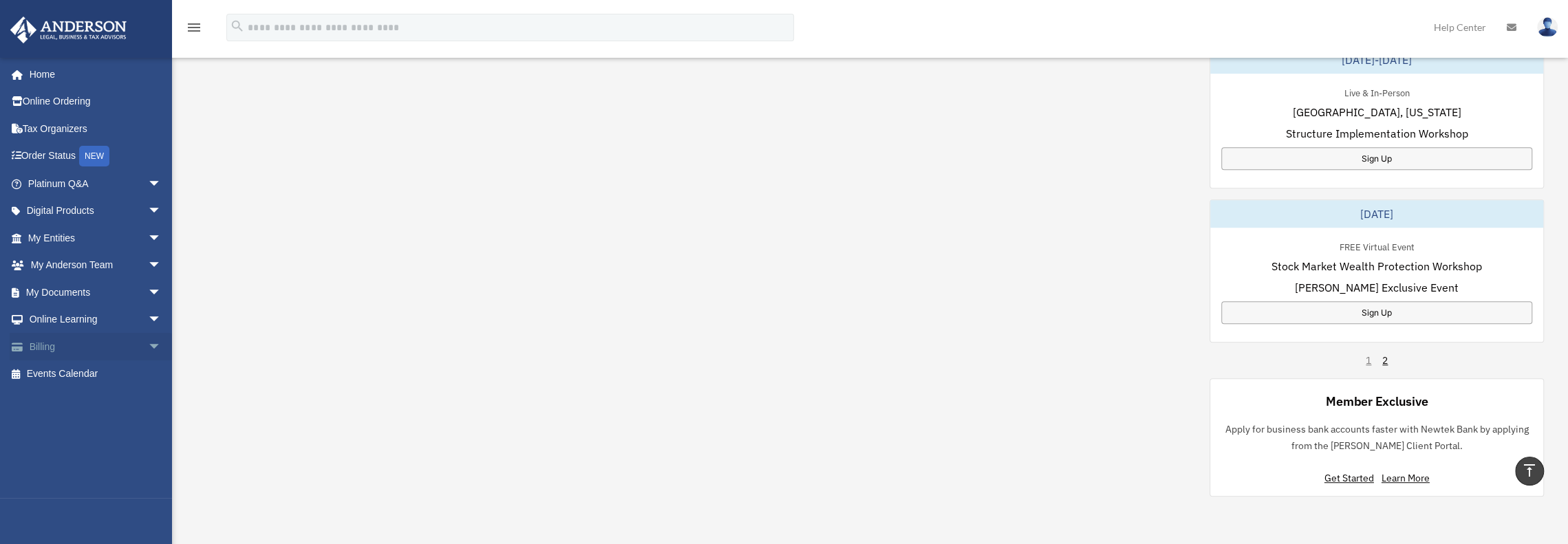
click at [148, 345] on span "arrow_drop_down" at bounding box center [161, 347] width 28 height 28
click at [88, 422] on link "Manage Payments" at bounding box center [100, 429] width 163 height 28
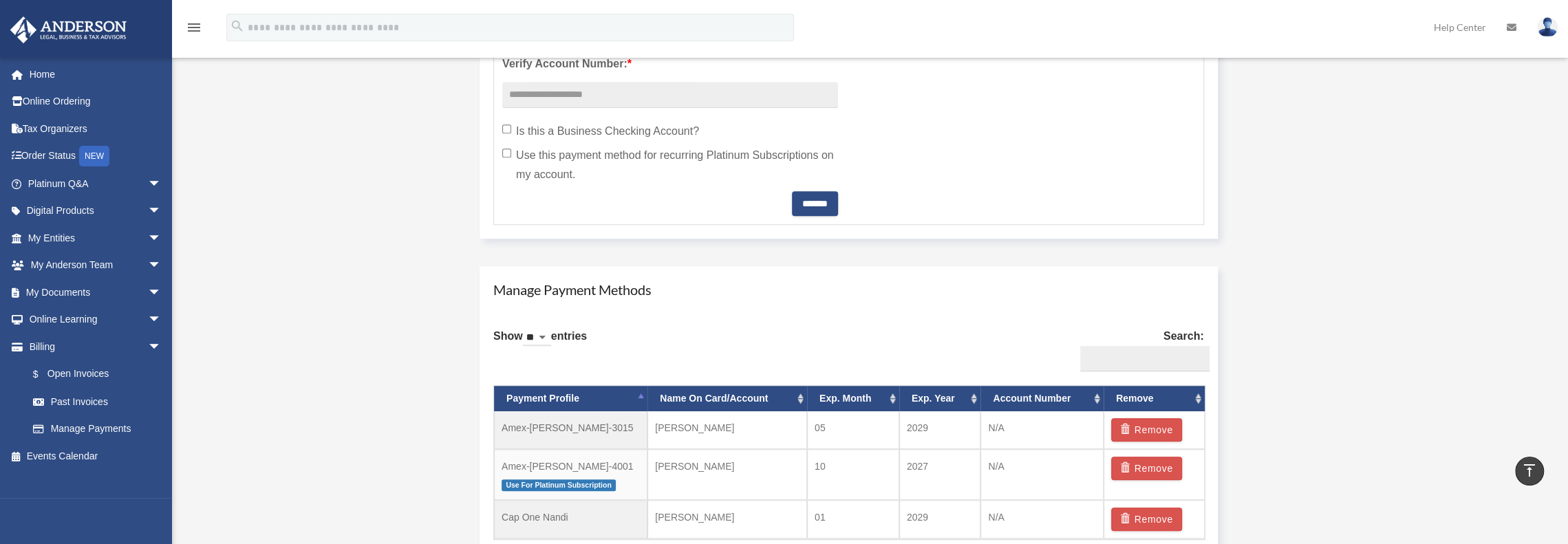
scroll to position [757, 0]
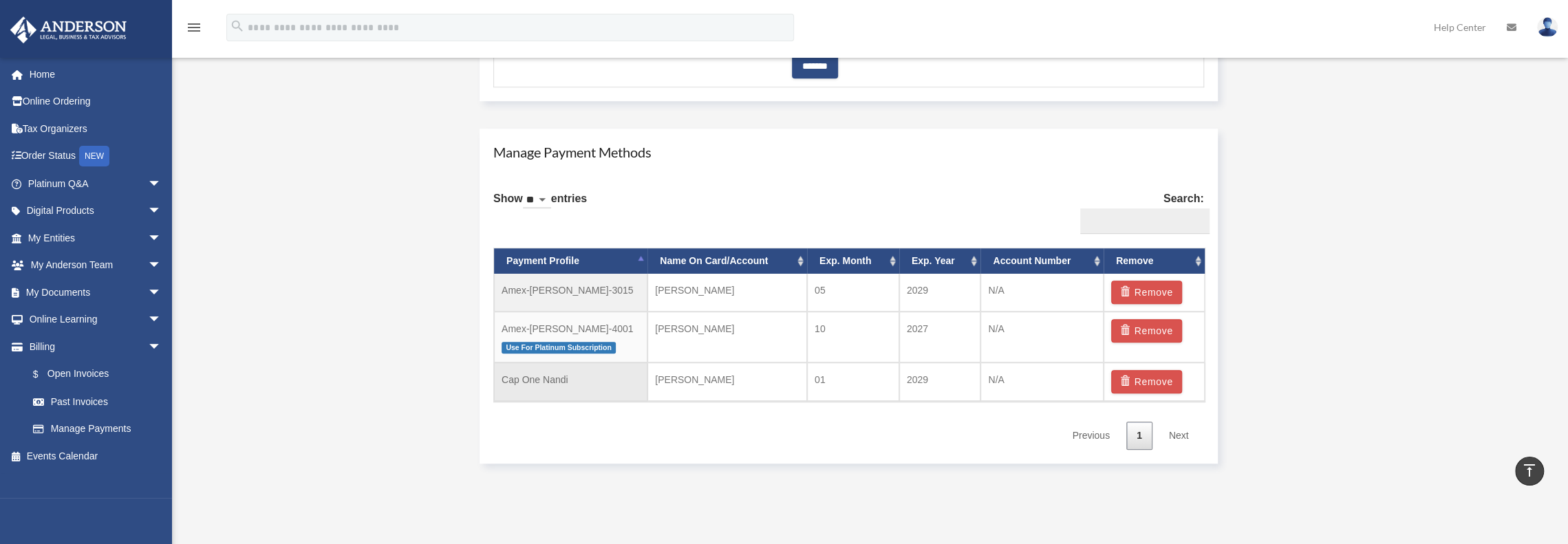
click at [705, 375] on td "[PERSON_NAME]" at bounding box center [727, 382] width 160 height 39
click at [583, 385] on td "Cap One Nandi" at bounding box center [570, 382] width 154 height 39
drag, startPoint x: 570, startPoint y: 378, endPoint x: 554, endPoint y: 376, distance: 16.1
click at [554, 376] on td "Cap One Nandi" at bounding box center [570, 382] width 154 height 39
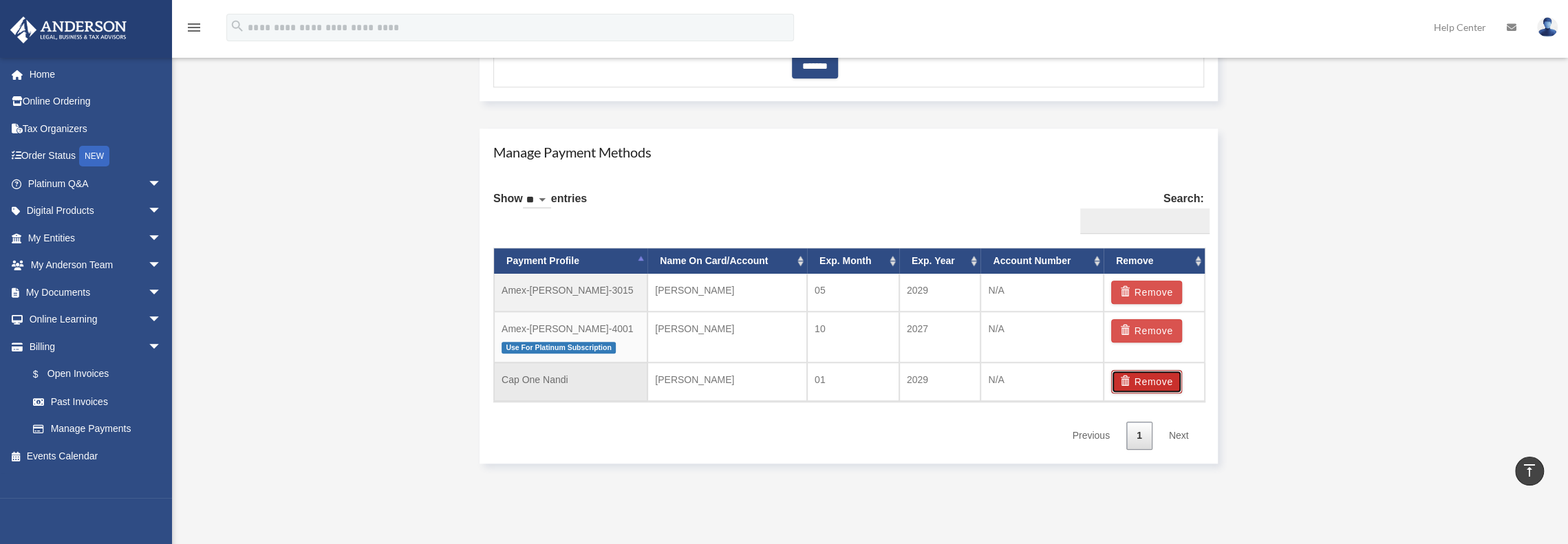
click at [1158, 375] on button "Remove" at bounding box center [1147, 382] width 71 height 24
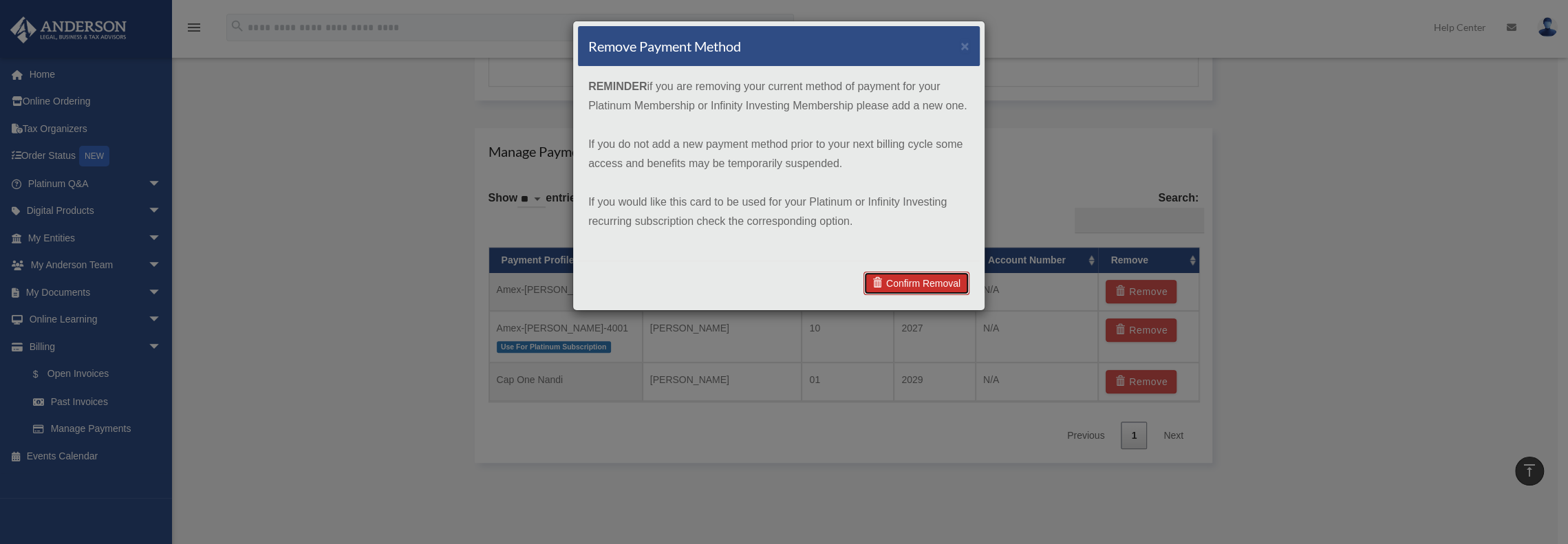
click at [922, 289] on link "Confirm Removal" at bounding box center [916, 283] width 106 height 24
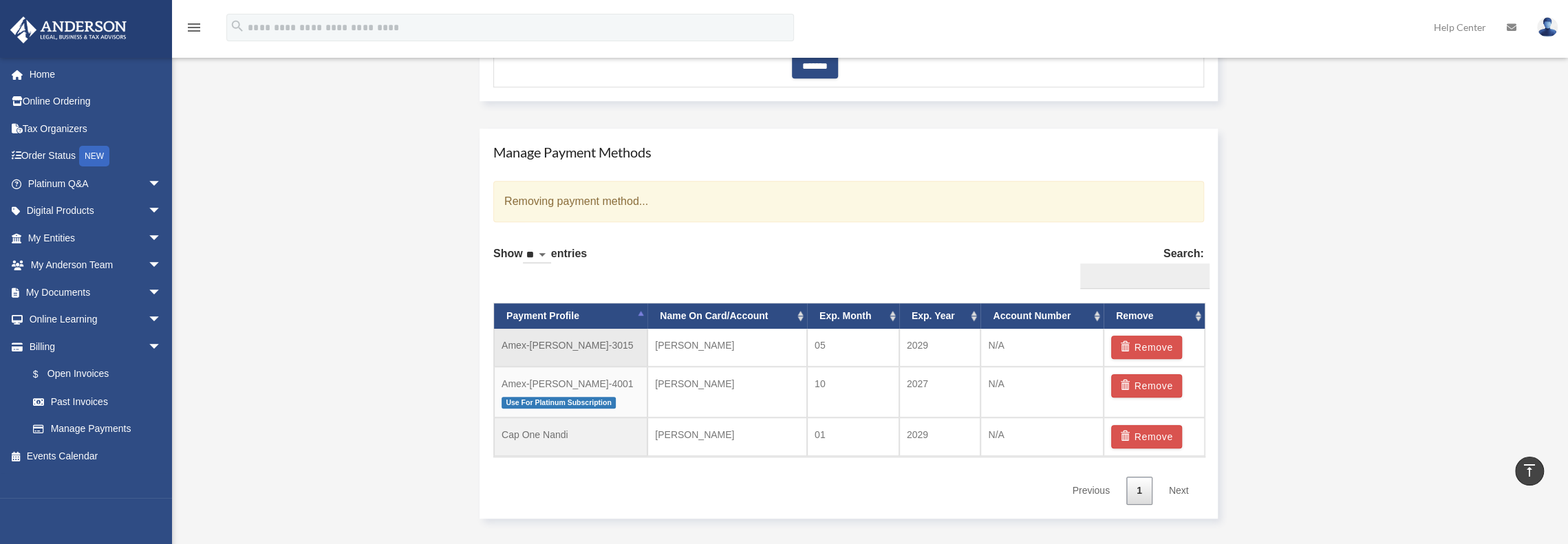
click at [999, 345] on td "N/A" at bounding box center [1042, 347] width 123 height 38
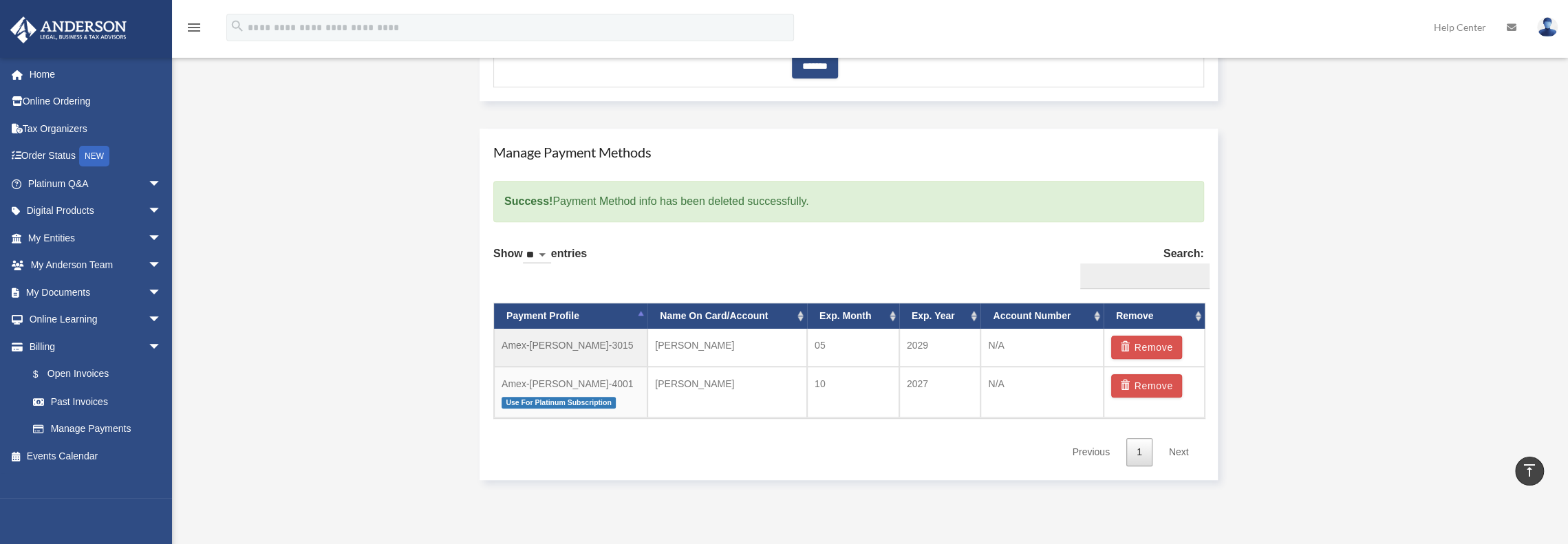
click at [999, 345] on td "N/A" at bounding box center [1042, 347] width 123 height 38
drag, startPoint x: 988, startPoint y: 343, endPoint x: 1010, endPoint y: 343, distance: 22.0
click at [1010, 343] on td "N/A" at bounding box center [1042, 347] width 123 height 38
click at [561, 341] on td "Amex-mark-etwaru-3015" at bounding box center [570, 347] width 154 height 38
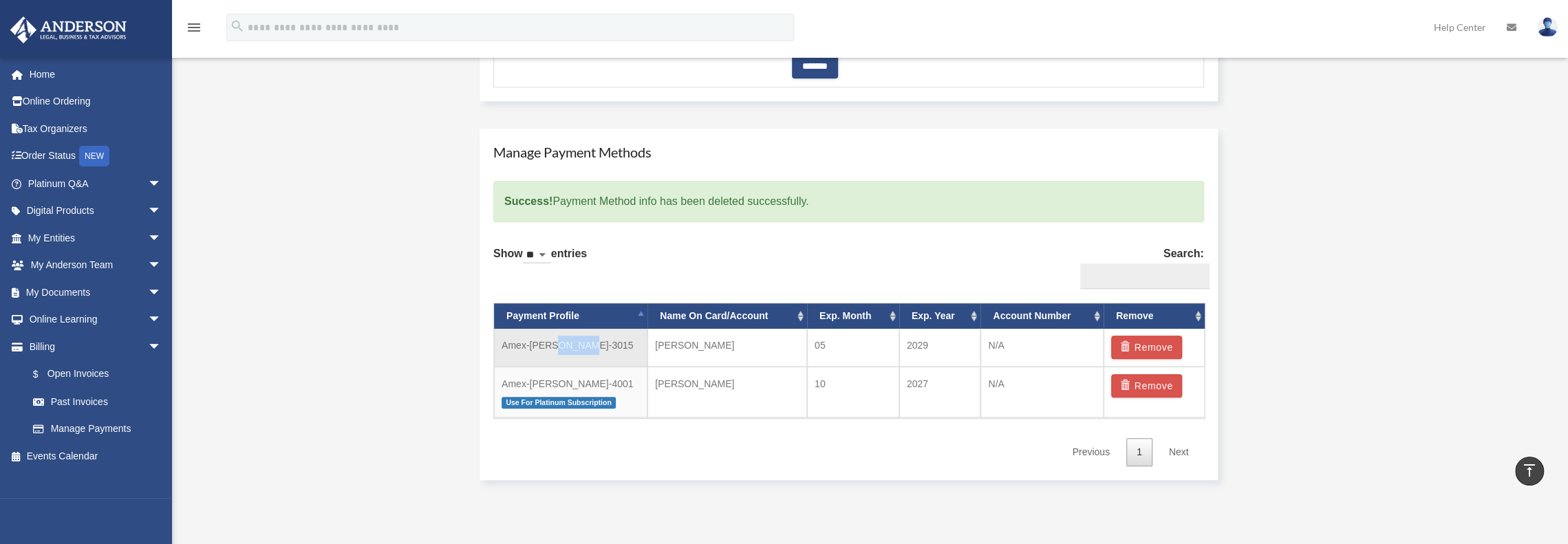
click at [561, 341] on td "Amex-mark-etwaru-3015" at bounding box center [570, 347] width 154 height 38
click at [561, 337] on td "Amex-mark-etwaru-3015" at bounding box center [570, 347] width 154 height 38
drag, startPoint x: 607, startPoint y: 340, endPoint x: 508, endPoint y: 339, distance: 99.0
click at [508, 339] on td "Amex-mark-etwaru-3015" at bounding box center [570, 347] width 154 height 38
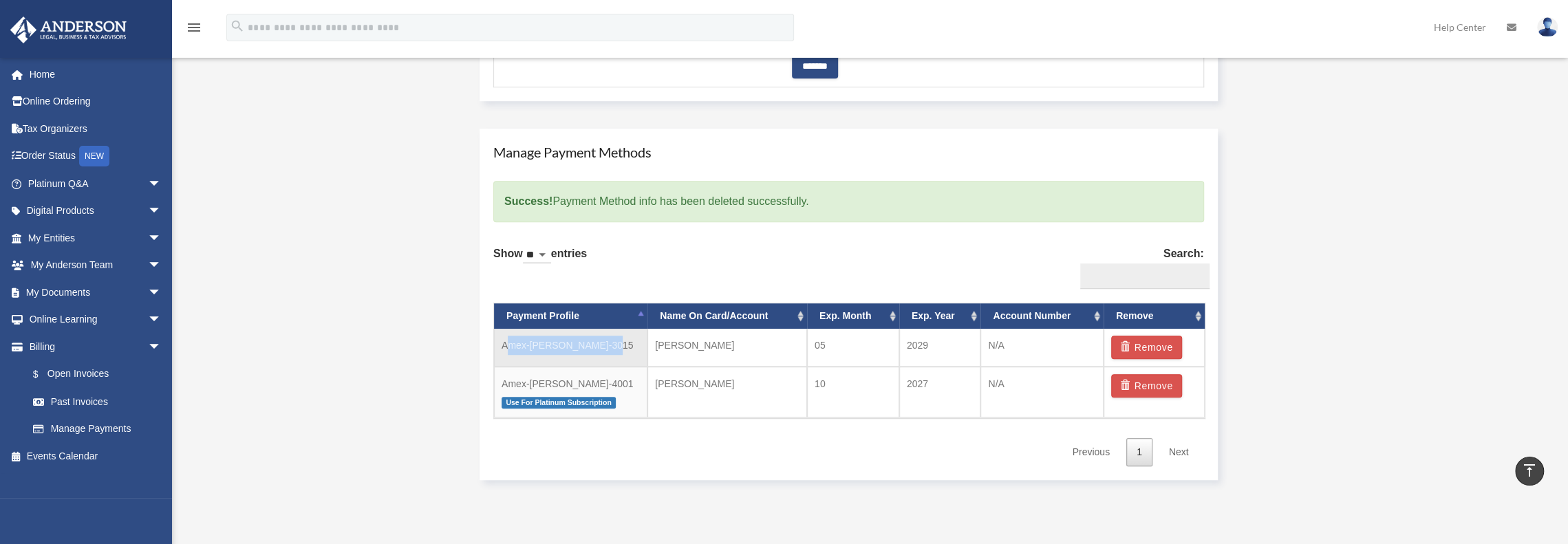
click at [508, 339] on td "Amex-mark-etwaru-3015" at bounding box center [570, 347] width 154 height 38
drag, startPoint x: 502, startPoint y: 342, endPoint x: 624, endPoint y: 346, distance: 122.1
click at [624, 346] on td "Amex-mark-etwaru-3015" at bounding box center [570, 347] width 154 height 38
drag, startPoint x: 619, startPoint y: 345, endPoint x: 502, endPoint y: 343, distance: 117.0
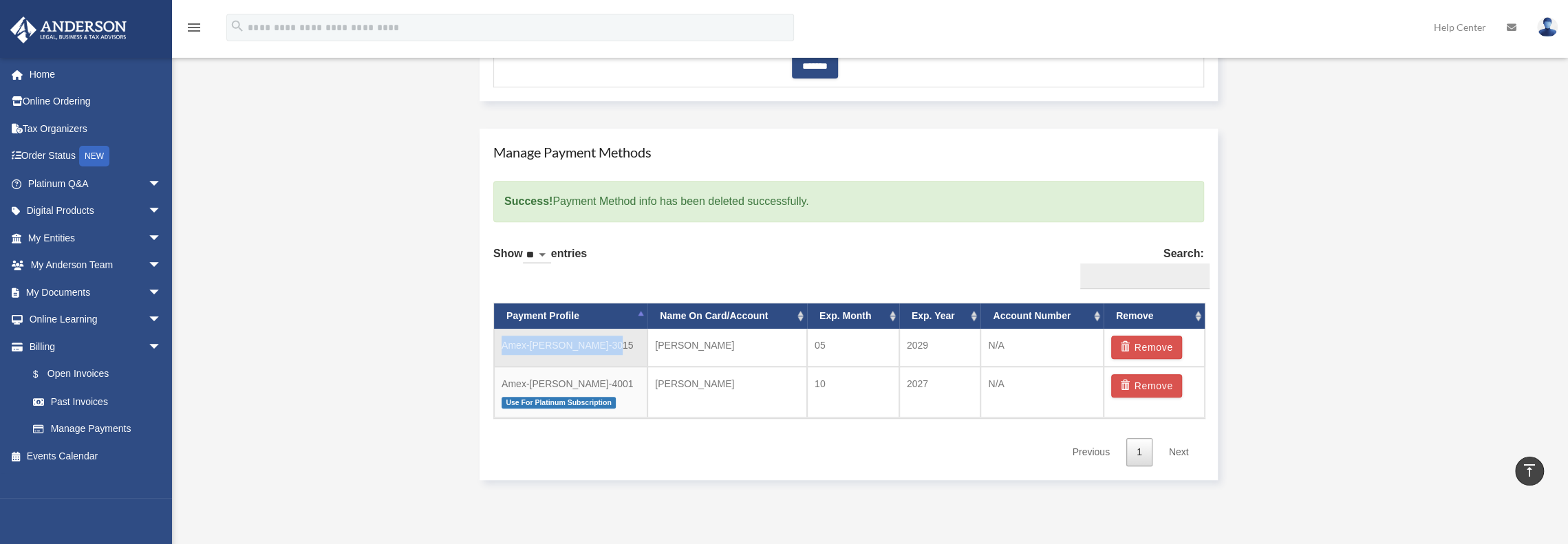
click at [502, 343] on td "Amex-mark-etwaru-3015" at bounding box center [570, 347] width 154 height 38
drag, startPoint x: 501, startPoint y: 343, endPoint x: 614, endPoint y: 339, distance: 113.1
click at [614, 339] on td "Amex-mark-etwaru-3015" at bounding box center [570, 347] width 154 height 38
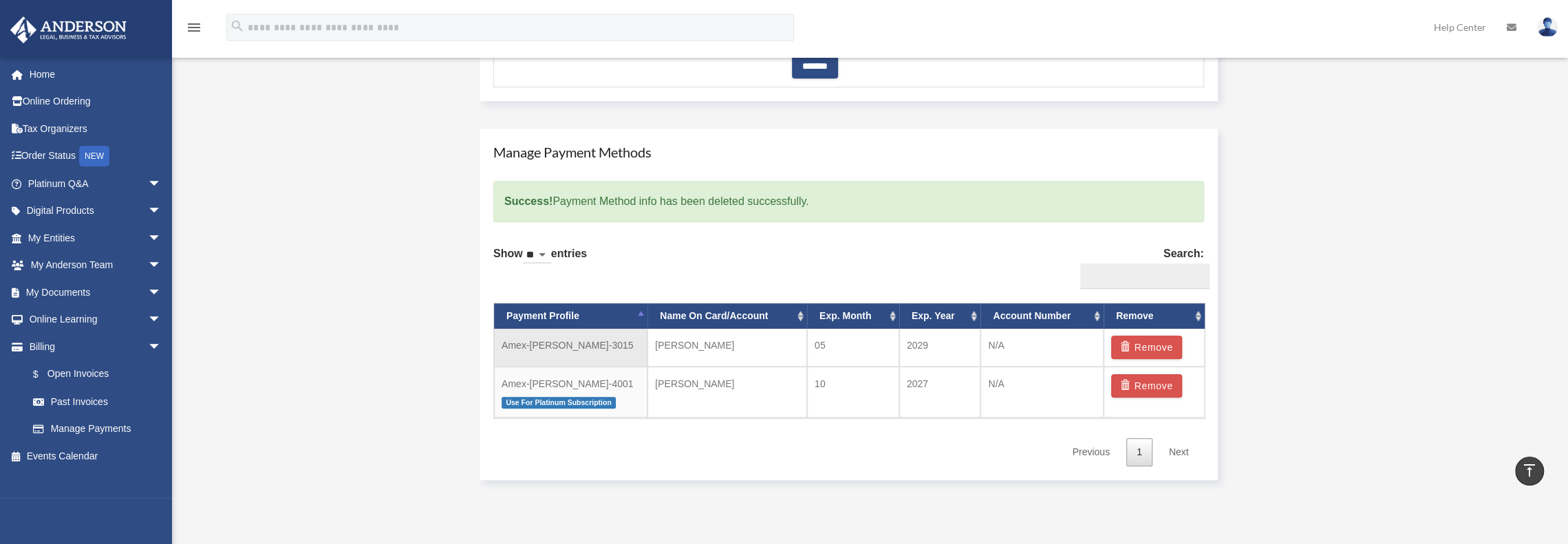
click at [746, 334] on td "mark etwaru" at bounding box center [727, 347] width 160 height 38
click at [850, 350] on td "05" at bounding box center [852, 347] width 92 height 38
click at [973, 359] on td "2029" at bounding box center [940, 347] width 82 height 38
click at [1034, 357] on td "N/A" at bounding box center [1042, 347] width 123 height 38
click at [681, 402] on td "Mark Etwaru" at bounding box center [727, 392] width 160 height 51
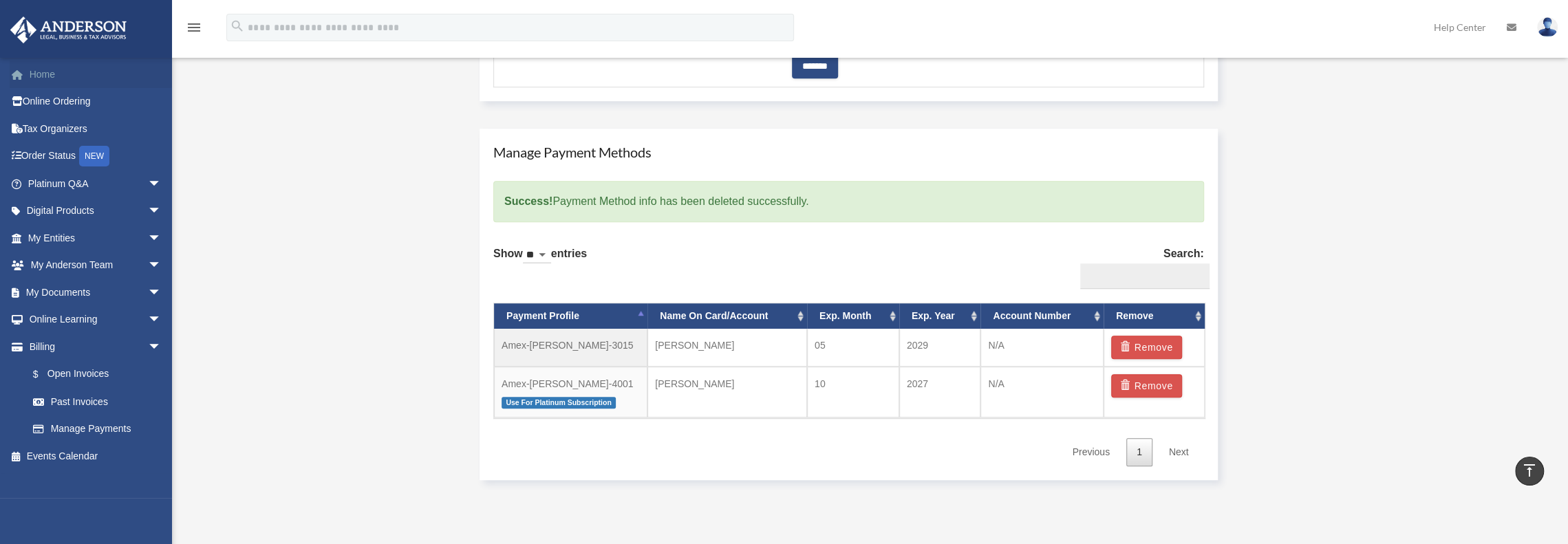
click at [29, 73] on link "Home" at bounding box center [95, 74] width 173 height 28
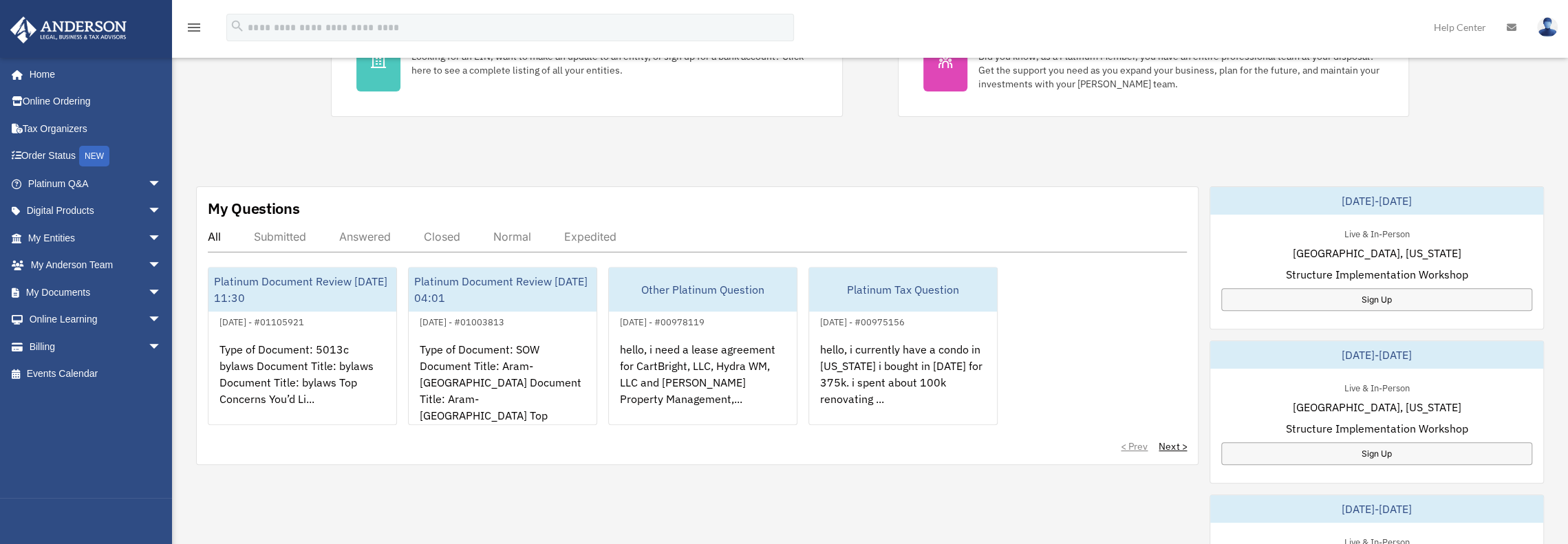
scroll to position [344, 0]
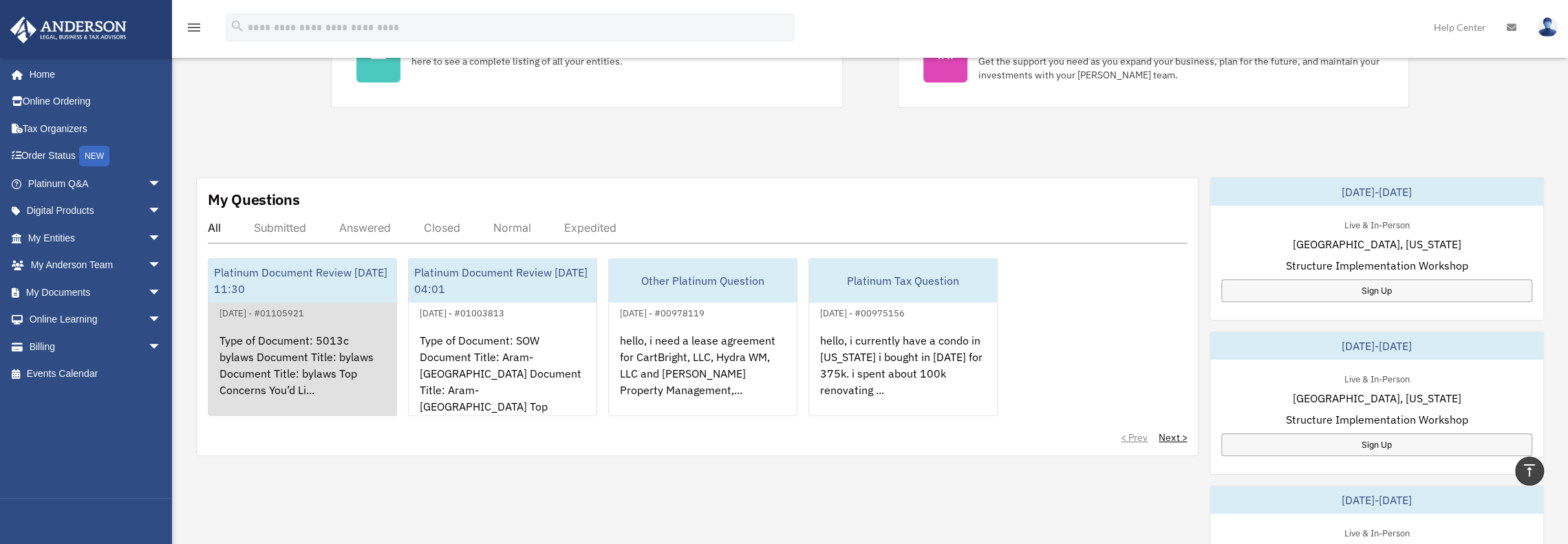
click at [254, 365] on div "Type of Document: 5013c bylaws Document Title: bylaws Document Title: bylaws To…" at bounding box center [302, 374] width 188 height 107
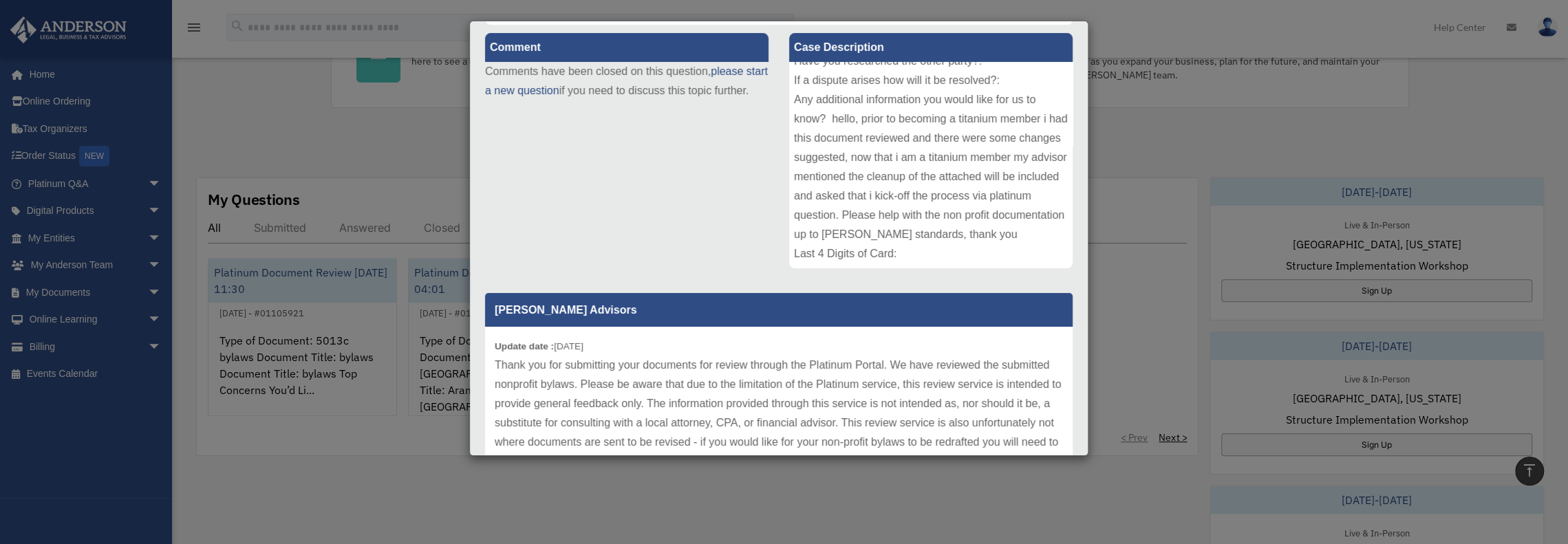
scroll to position [75, 0]
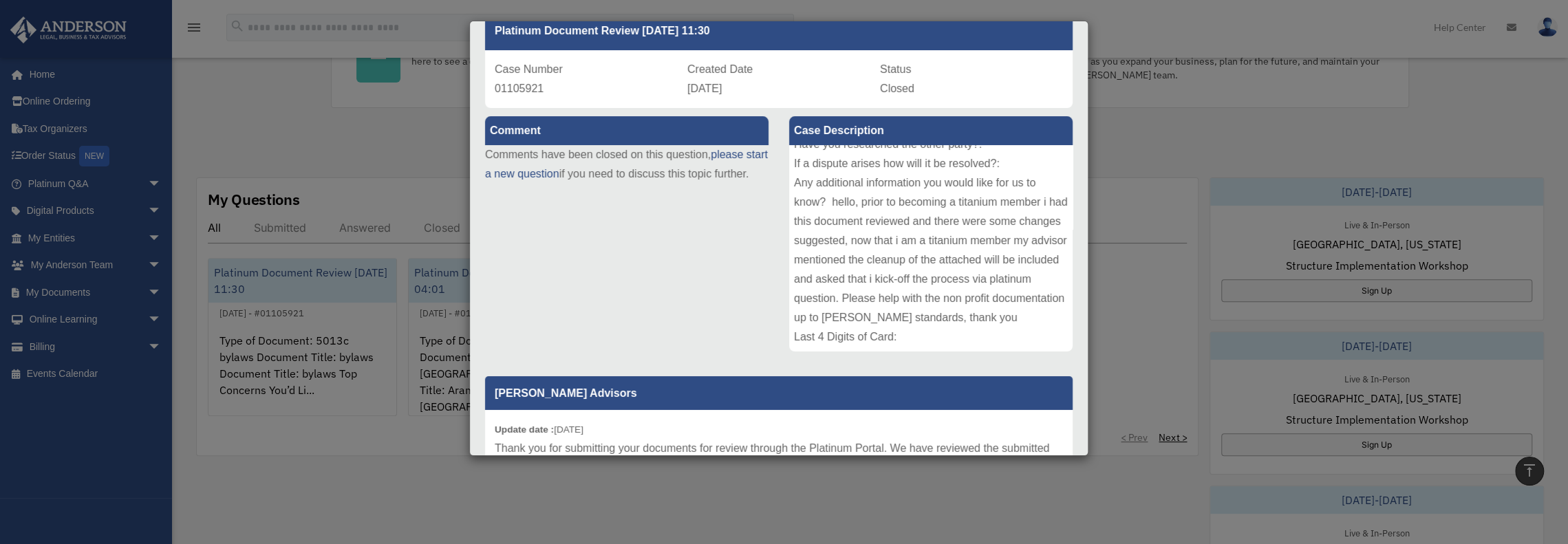
click at [886, 327] on div "Type of Document: 5013c bylaws Document Title: bylaws Document Title: bylaws To…" at bounding box center [931, 248] width 284 height 207
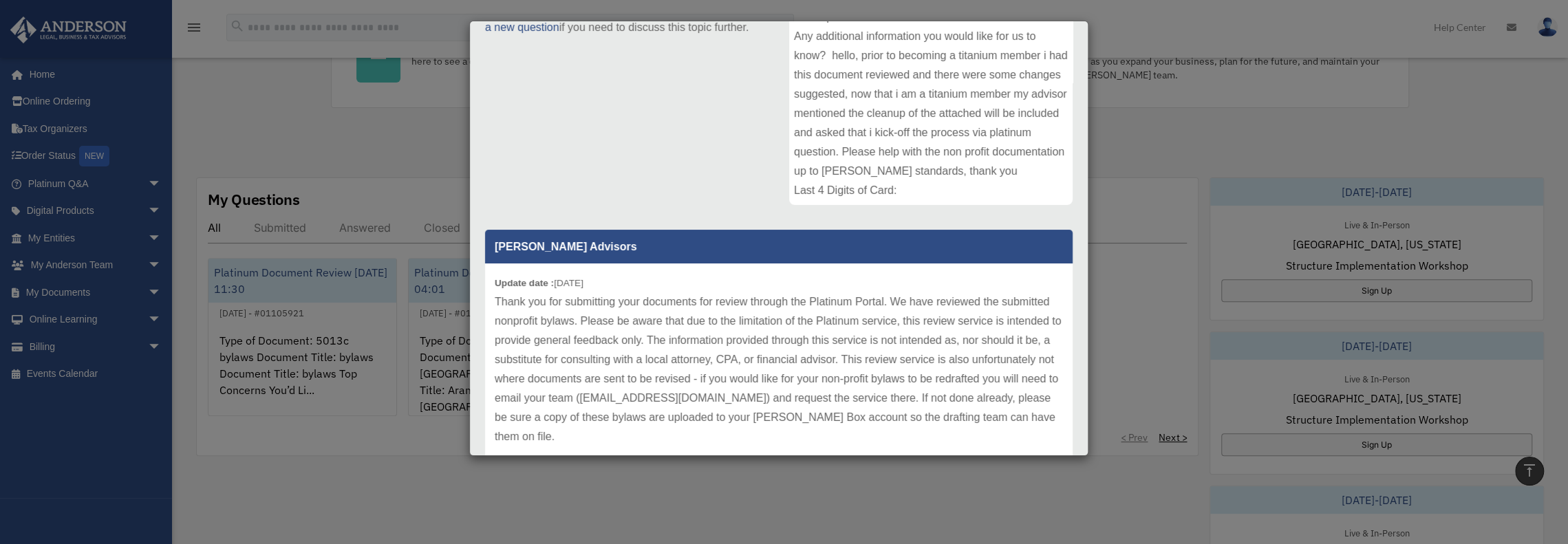
scroll to position [281, 0]
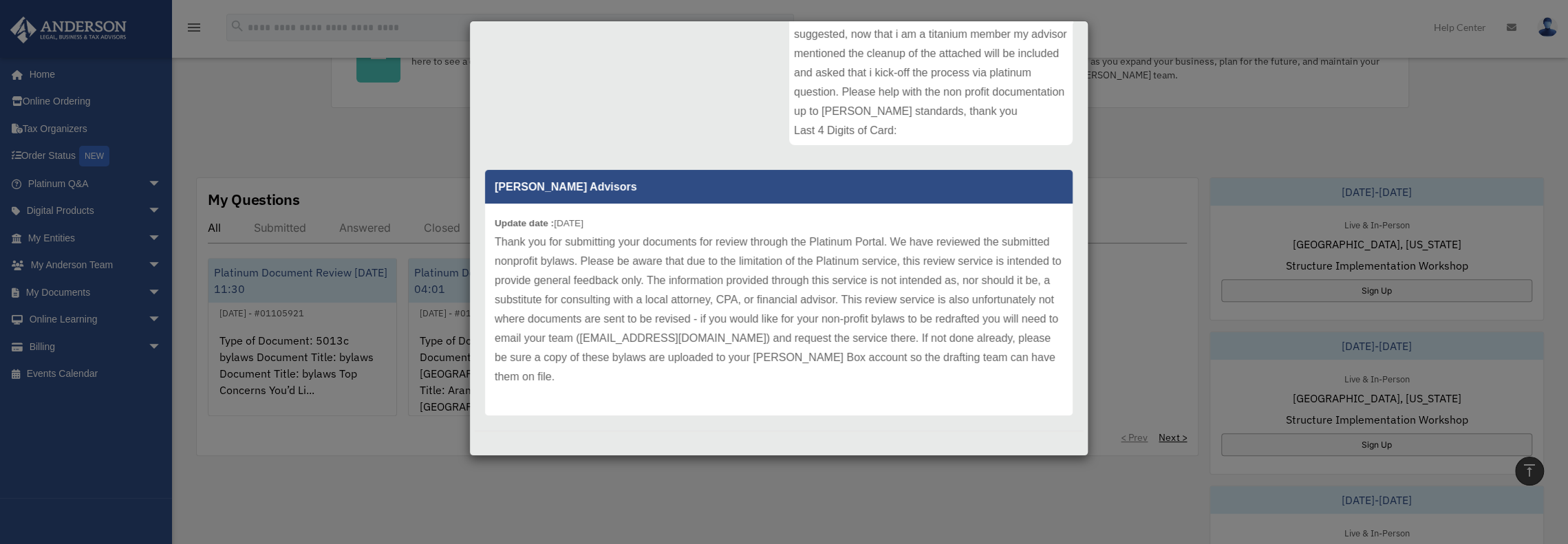
click at [632, 367] on p "Thank you for submitting your documents for review through the Platinum Portal.…" at bounding box center [779, 310] width 569 height 154
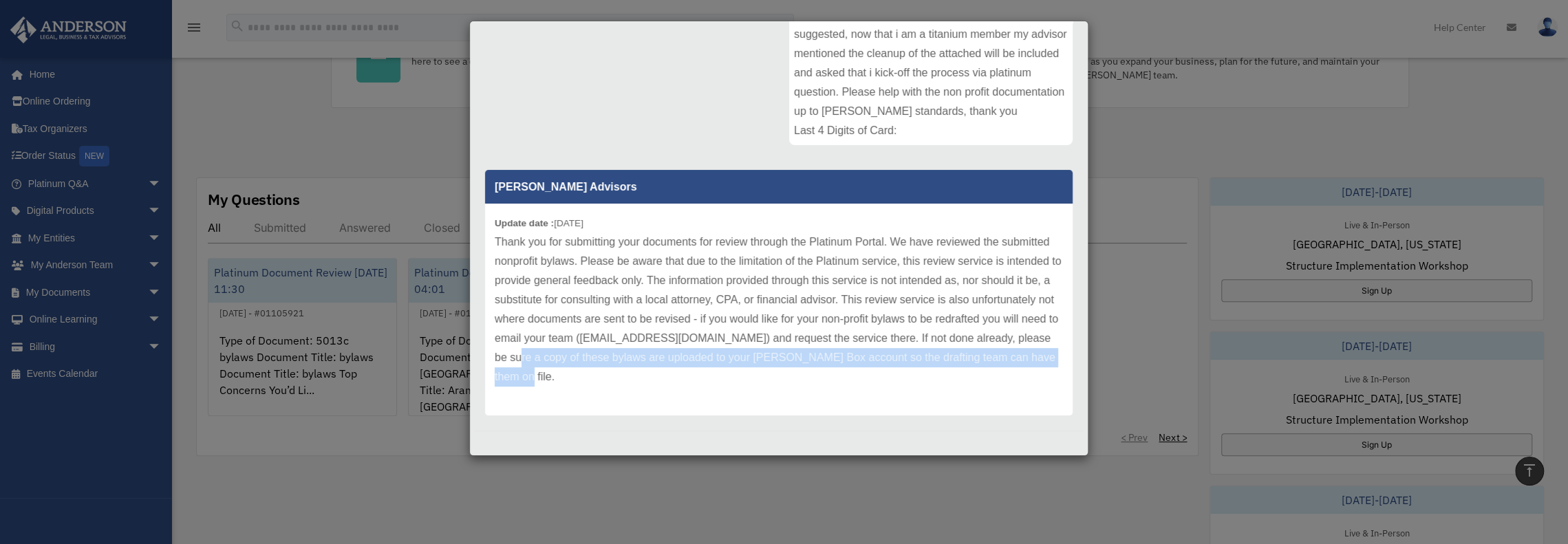
click at [761, 419] on div "Comment Comments have been closed on this question, please start a new question…" at bounding box center [779, 160] width 608 height 519
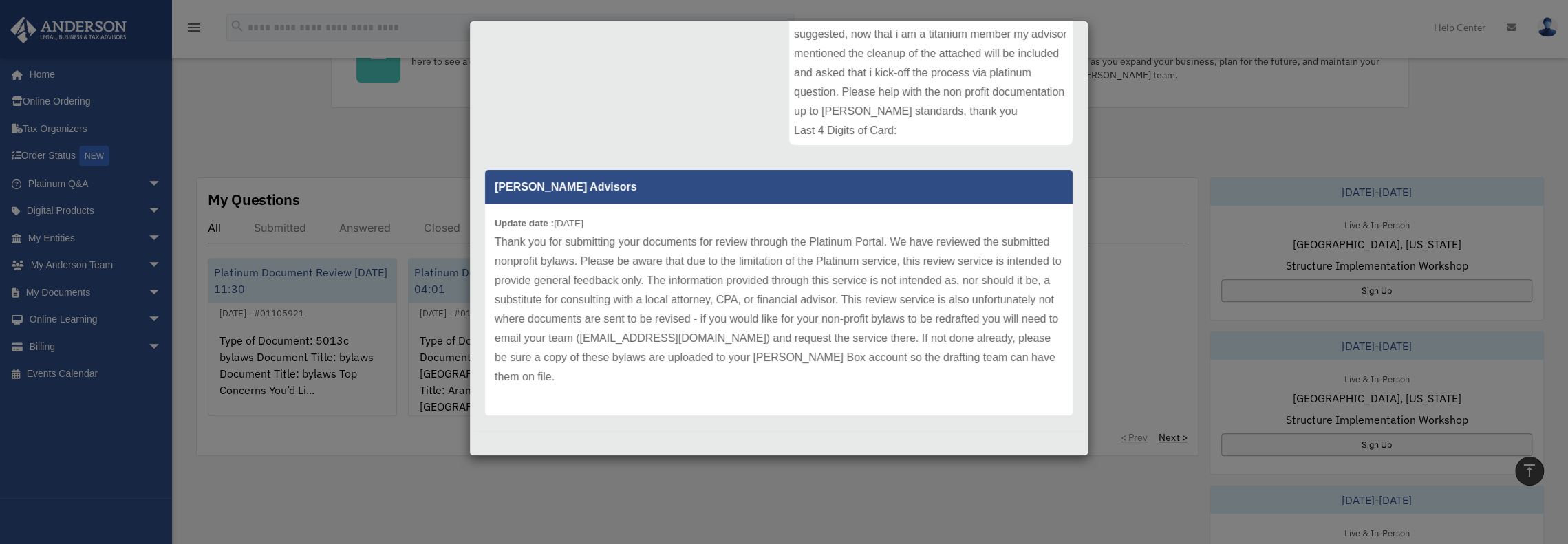
click at [755, 382] on p "Thank you for submitting your documents for review through the Platinum Portal.…" at bounding box center [779, 310] width 569 height 154
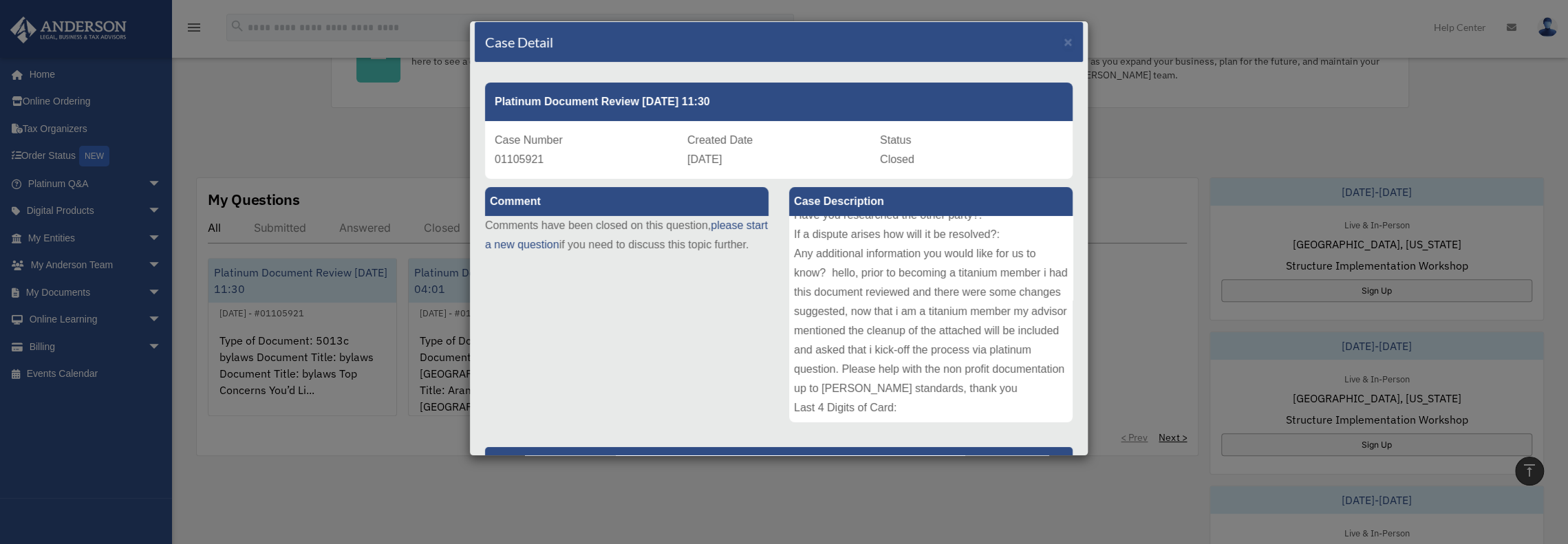
scroll to position [0, 0]
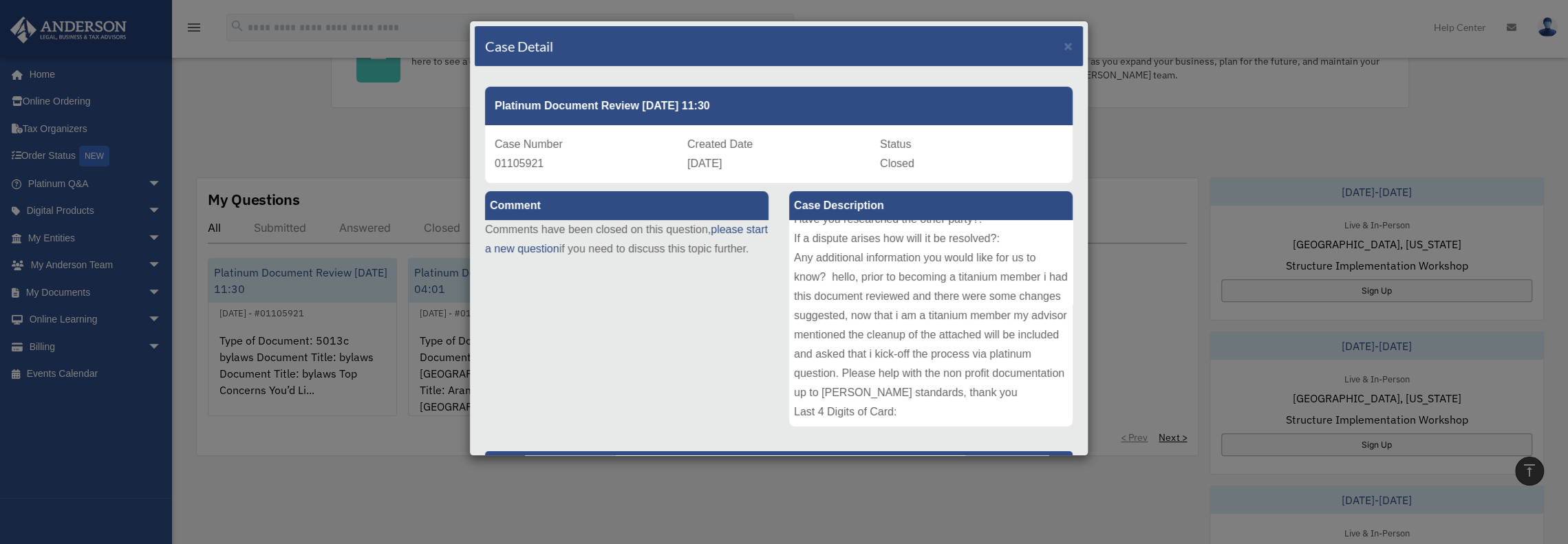
click at [527, 80] on div "Platinum Document Review [DATE] 11:30 Case Number 01105921 Created Date [DATE] …" at bounding box center [779, 130] width 608 height 106
click at [522, 41] on h4 "Case Detail" at bounding box center [519, 46] width 68 height 19
click at [522, 41] on h4 "Case Detail" at bounding box center [519, 46] width 68 height 19
drag, startPoint x: 711, startPoint y: 97, endPoint x: 708, endPoint y: 110, distance: 13.3
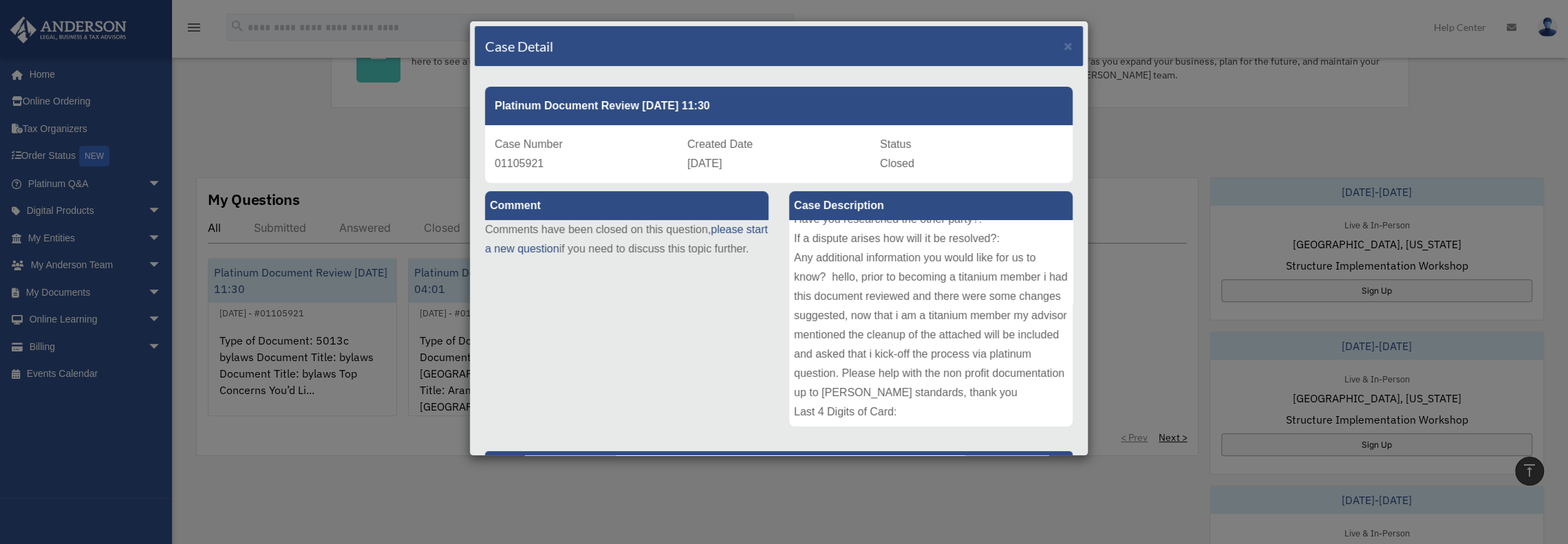
click at [711, 95] on div "Platinum Document Review [DATE] 11:30" at bounding box center [779, 106] width 587 height 39
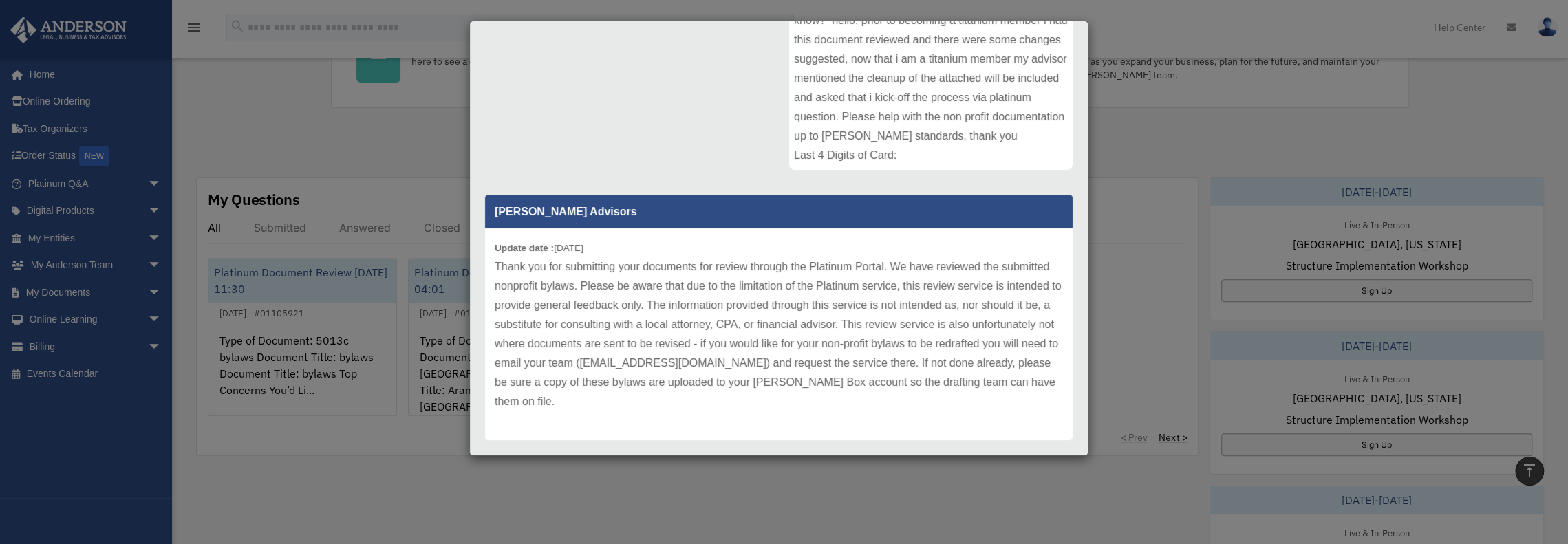
scroll to position [275, 0]
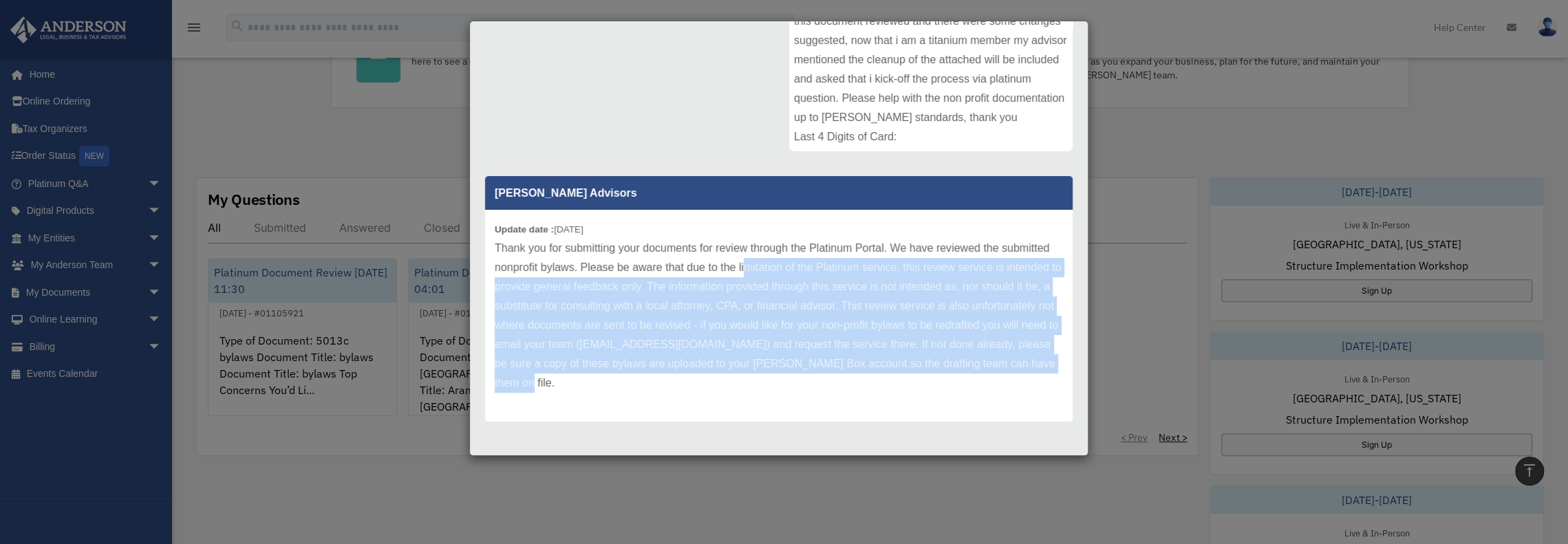
drag, startPoint x: 746, startPoint y: 265, endPoint x: 888, endPoint y: 394, distance: 191.8
click at [892, 396] on div "Update date : [DATE] Thank you for submitting your documents for review through…" at bounding box center [779, 315] width 587 height 212
click at [867, 396] on div "Update date : [DATE] Thank you for submitting your documents for review through…" at bounding box center [779, 315] width 587 height 212
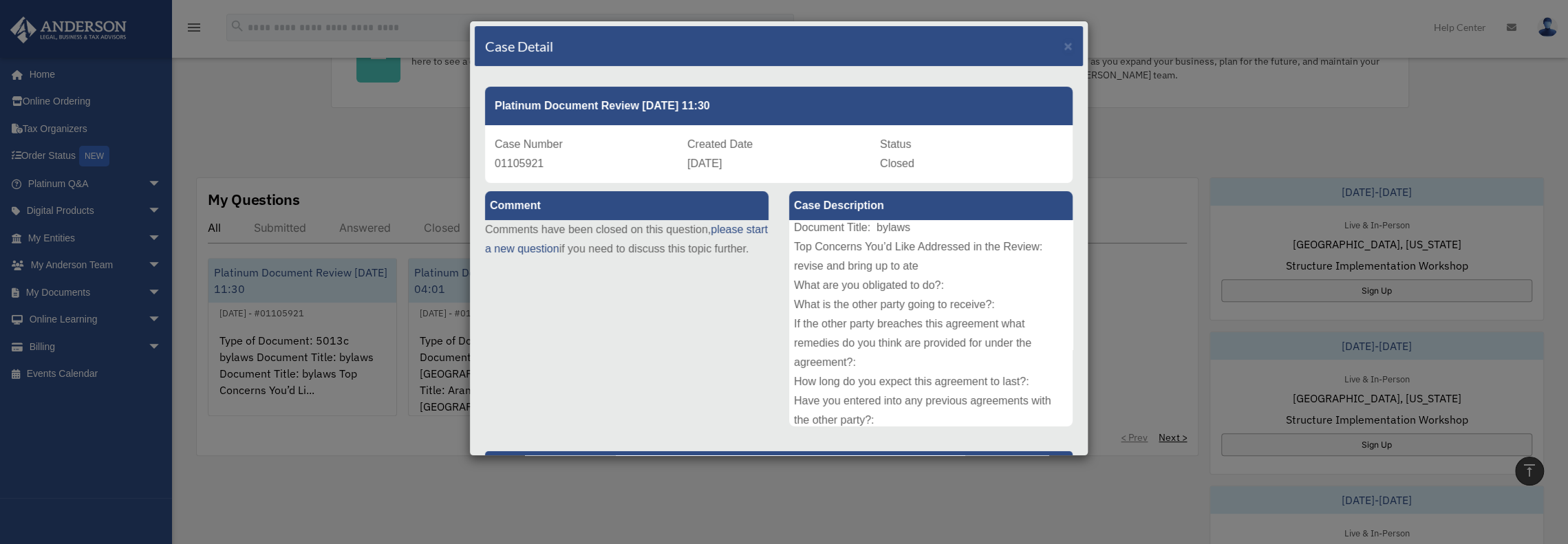
scroll to position [0, 0]
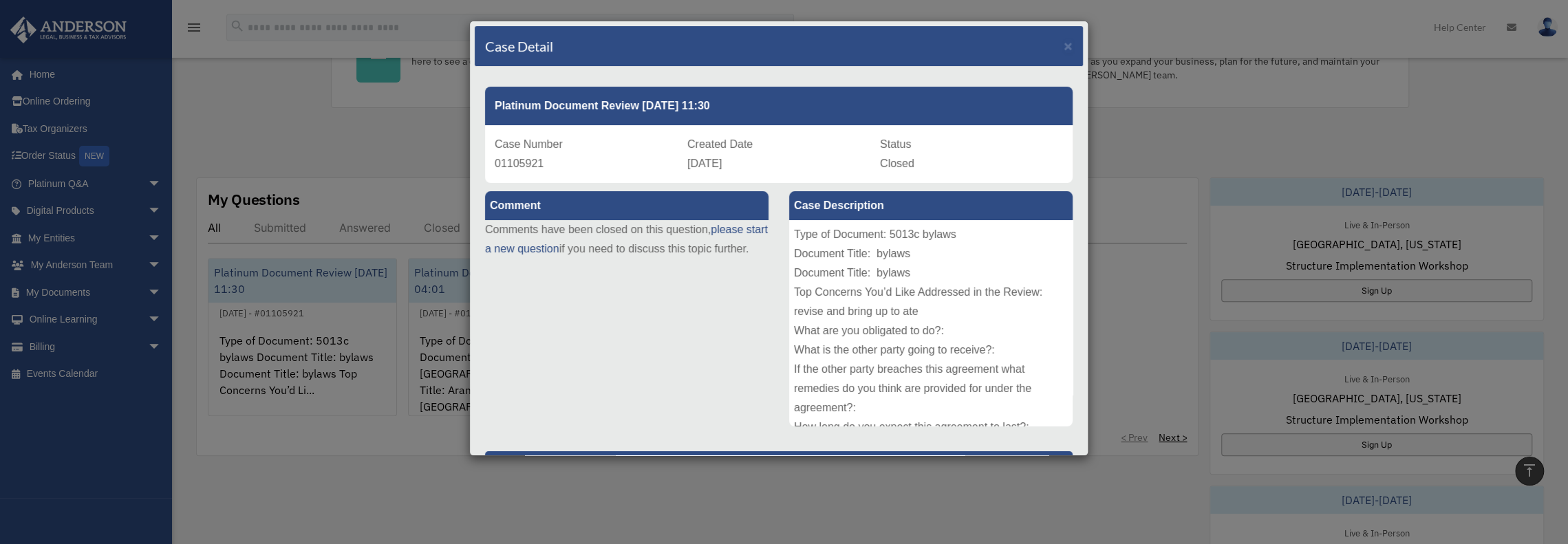
click at [702, 315] on div "Comment Comments have been closed on this question, please start a new question…" at bounding box center [779, 442] width 608 height 519
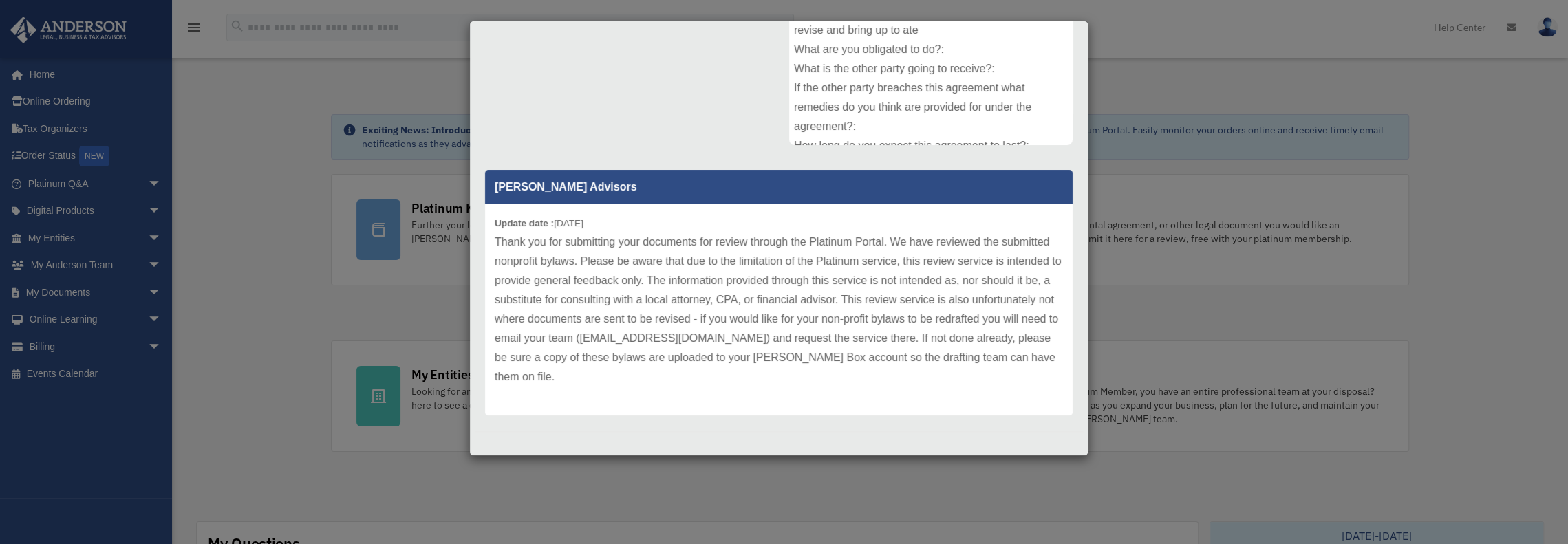
click at [310, 94] on div "Case Detail × Platinum Document Review [DATE] 11:30 Case Number 01105921 Create…" at bounding box center [784, 272] width 1568 height 544
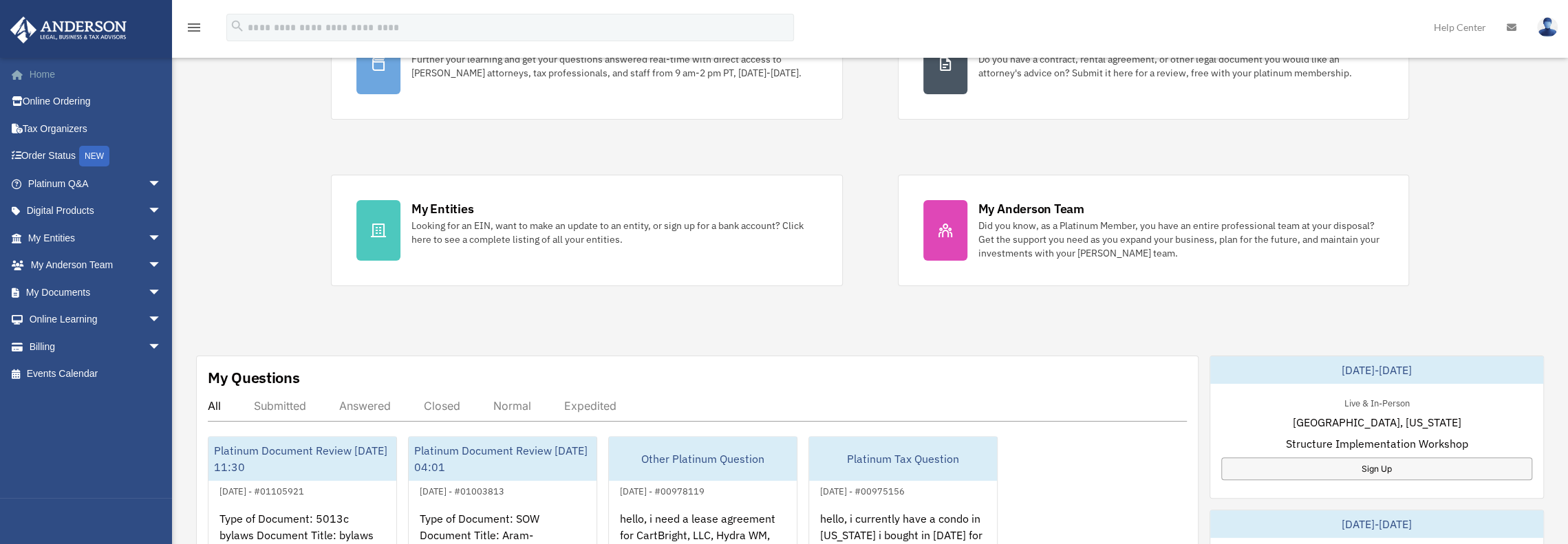
scroll to position [62, 0]
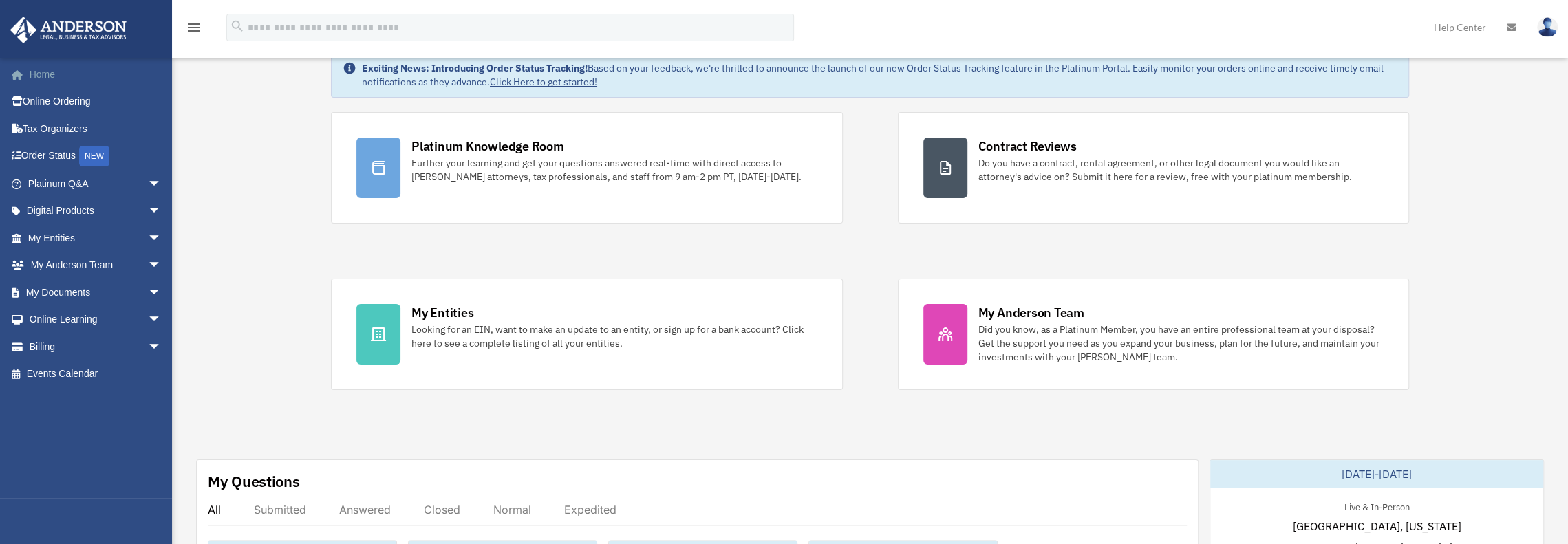
click at [43, 72] on link "Home" at bounding box center [95, 74] width 173 height 28
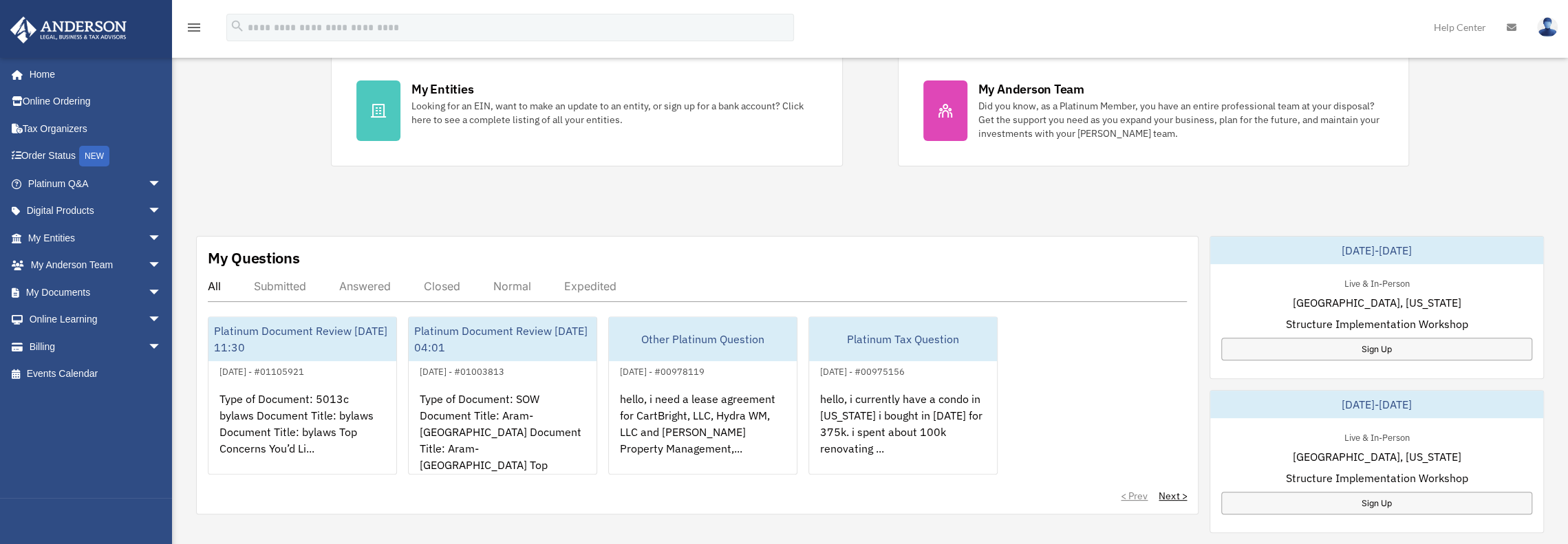
scroll to position [406, 0]
